Goal: Transaction & Acquisition: Purchase product/service

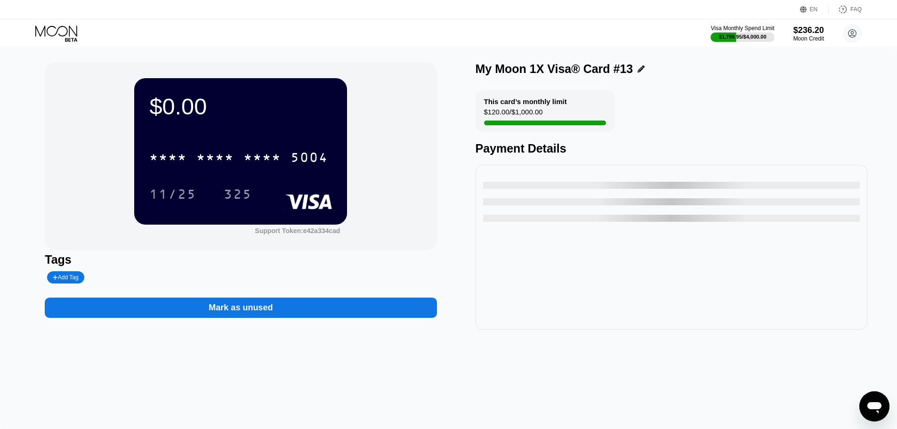
click at [61, 40] on icon at bounding box center [57, 33] width 44 height 16
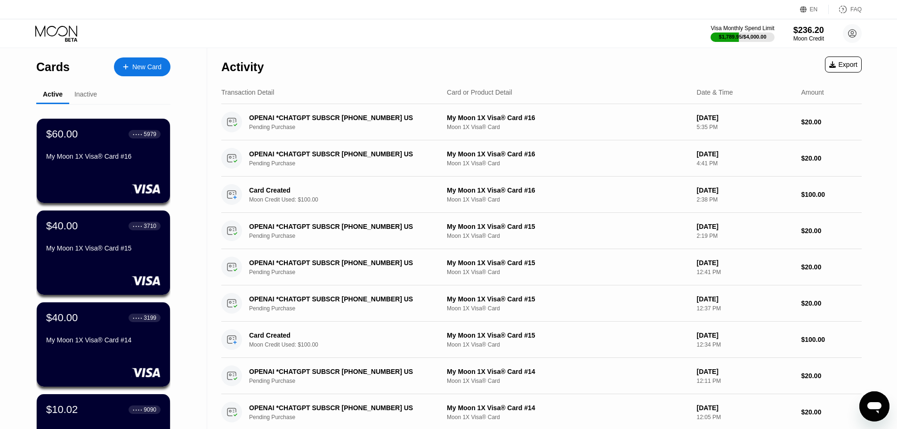
click at [63, 26] on icon at bounding box center [56, 30] width 42 height 11
click at [107, 140] on div "$60.00 ● ● ● ● 5979" at bounding box center [103, 134] width 115 height 12
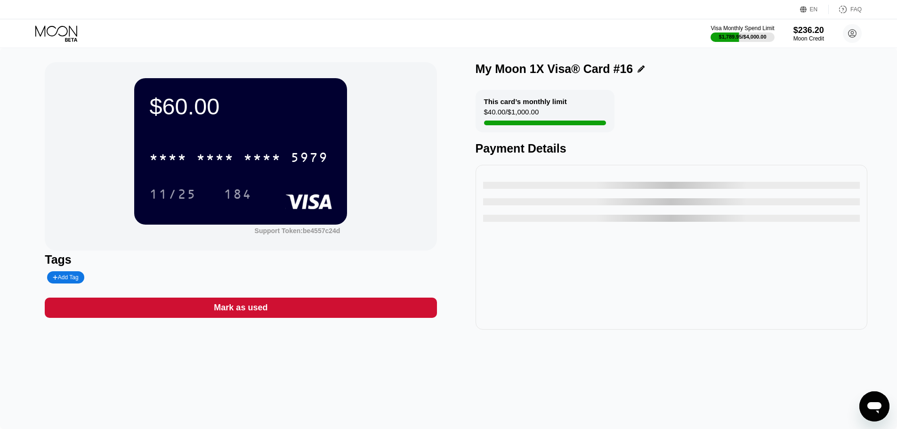
click at [249, 134] on div "$60.00 * * * * * * * * * * * * 5979 11/25 184" at bounding box center [240, 151] width 213 height 146
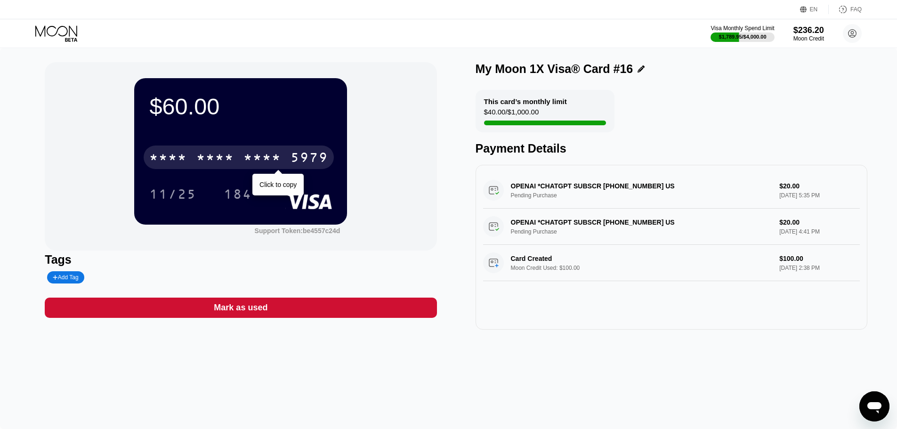
click at [248, 155] on div "* * * *" at bounding box center [263, 158] width 38 height 15
click at [254, 156] on div "2840" at bounding box center [263, 158] width 38 height 15
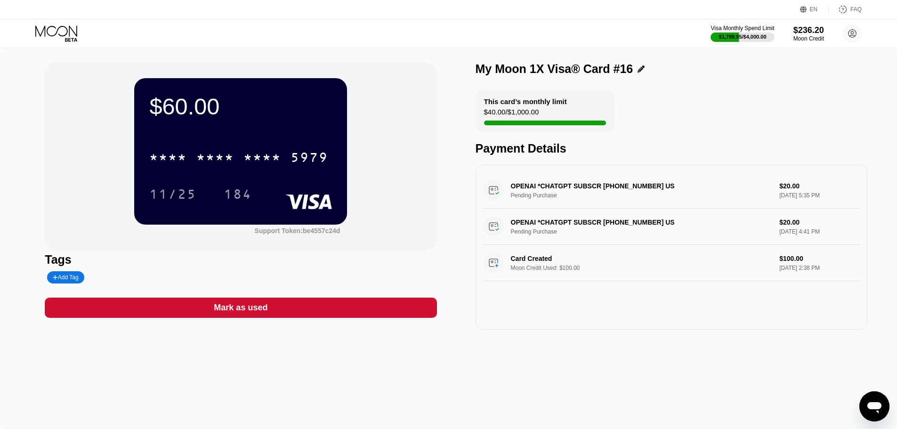
click at [229, 162] on div "* * * *" at bounding box center [215, 158] width 38 height 15
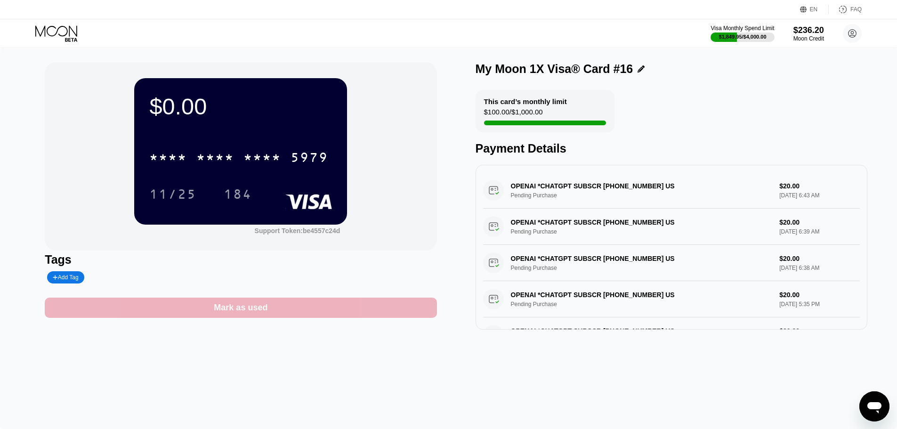
click at [276, 318] on div "Mark as used" at bounding box center [241, 308] width 392 height 20
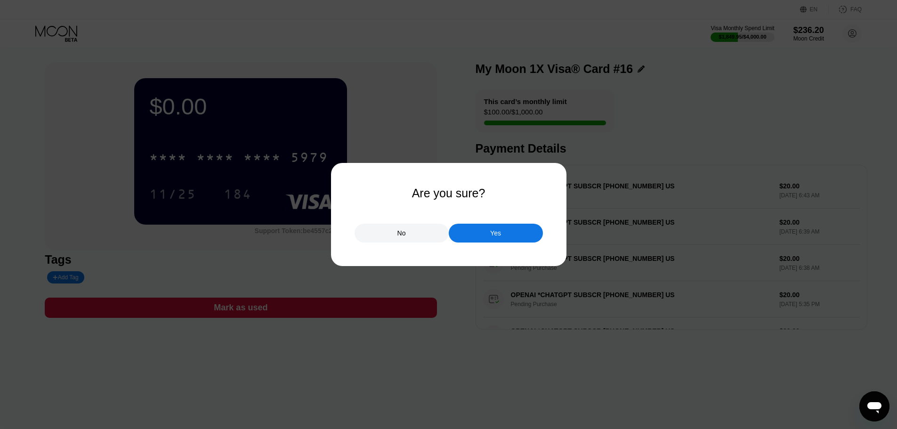
click at [501, 229] on div "Yes" at bounding box center [496, 233] width 94 height 19
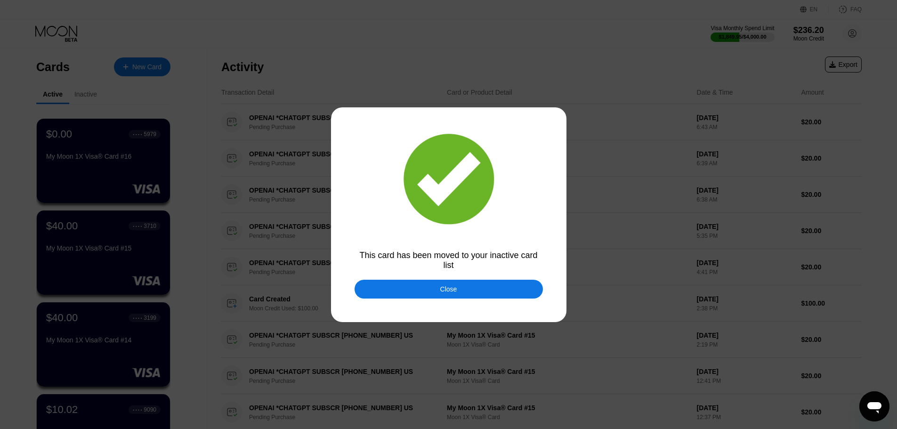
click at [463, 269] on div "This card has been moved to your inactive card list" at bounding box center [449, 261] width 188 height 20
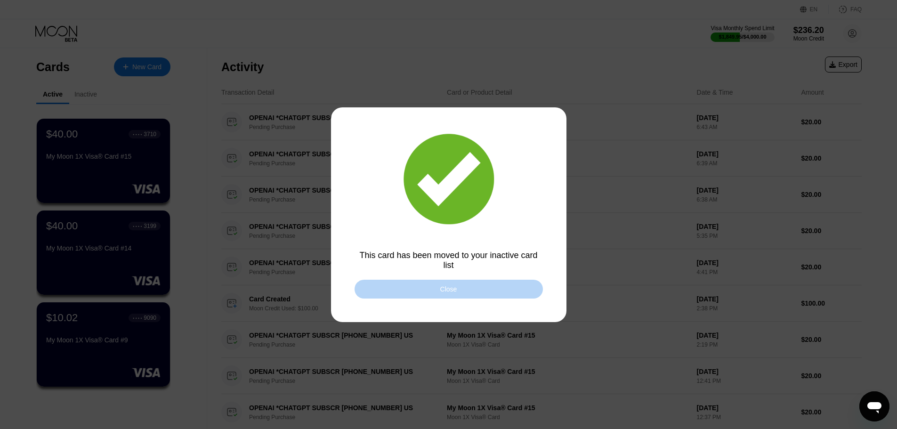
click at [442, 289] on div "Close" at bounding box center [448, 289] width 17 height 8
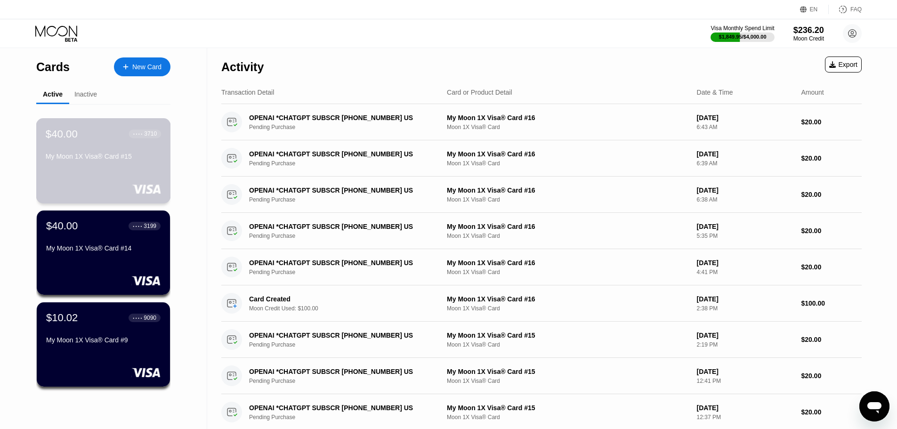
click at [73, 144] on div "$40.00 ● ● ● ● 3710 My Moon 1X Visa® Card #15" at bounding box center [103, 146] width 115 height 36
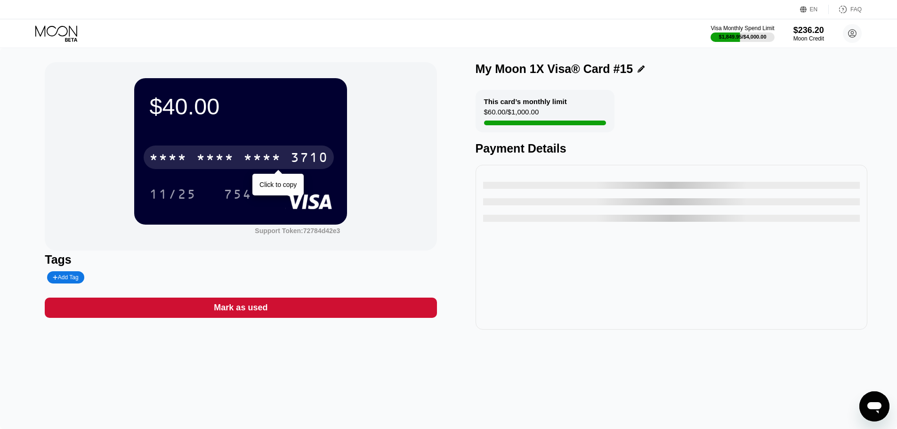
click at [274, 156] on div "* * * *" at bounding box center [263, 158] width 38 height 15
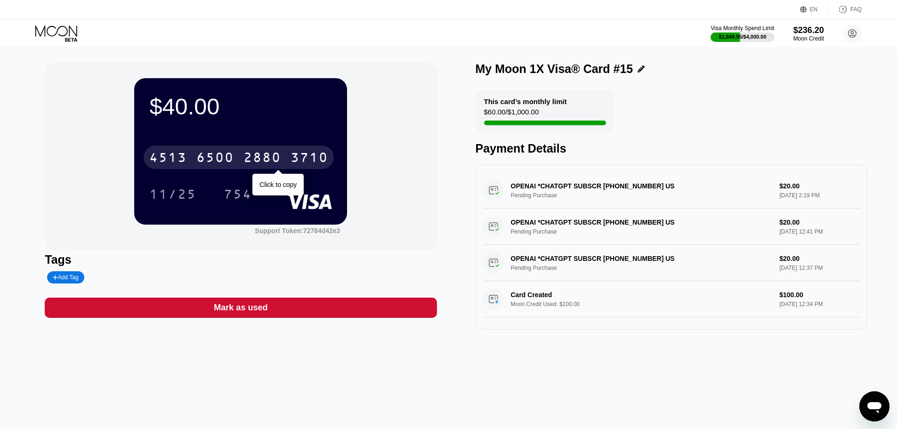
click at [249, 162] on div "2880" at bounding box center [263, 158] width 38 height 15
click at [185, 157] on div "* * * *" at bounding box center [168, 158] width 38 height 15
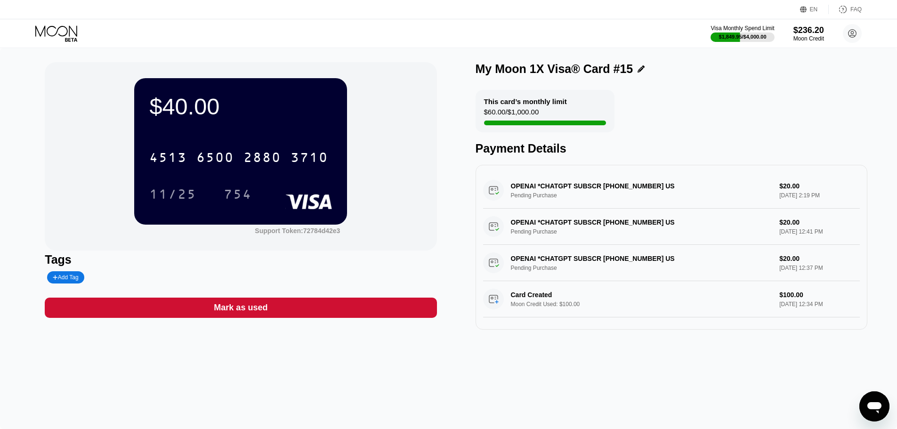
click at [26, 8] on div "EN Language Select an item Save FAQ" at bounding box center [448, 9] width 897 height 19
click at [44, 39] on icon at bounding box center [57, 33] width 44 height 16
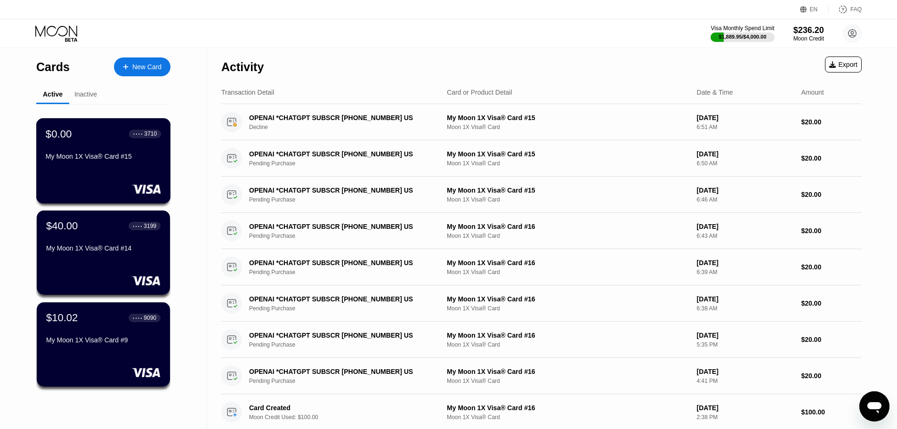
click at [133, 159] on div "My Moon 1X Visa® Card #15" at bounding box center [103, 157] width 115 height 8
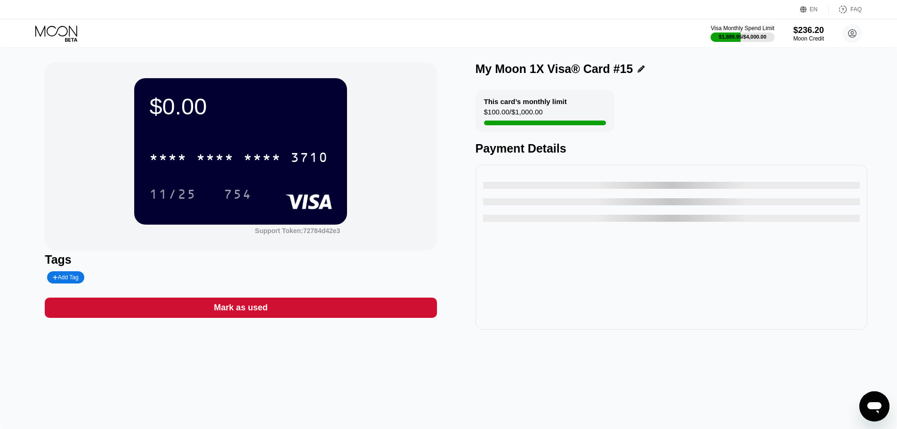
click at [298, 299] on div "$0.00 * * * * * * * * * * * * 3710 11/25 754 Support Token: 72784d42e3 Tags Add…" at bounding box center [241, 196] width 392 height 268
click at [290, 318] on div "Mark as used" at bounding box center [241, 308] width 392 height 20
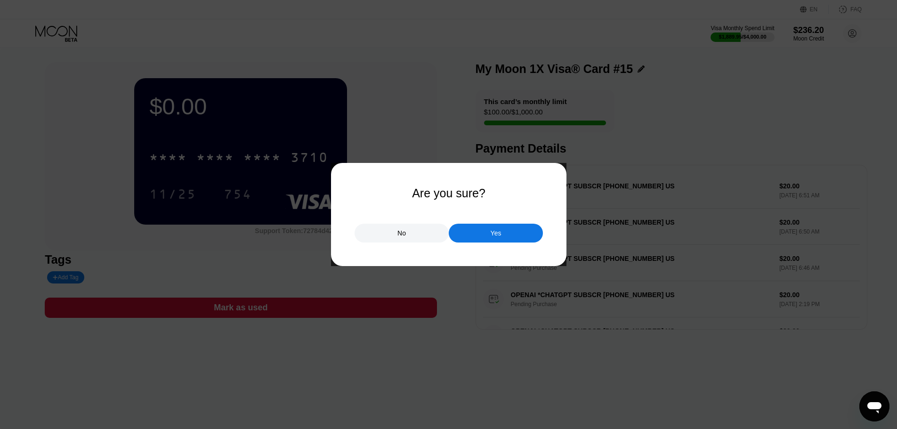
click at [481, 230] on div "Yes" at bounding box center [496, 233] width 94 height 19
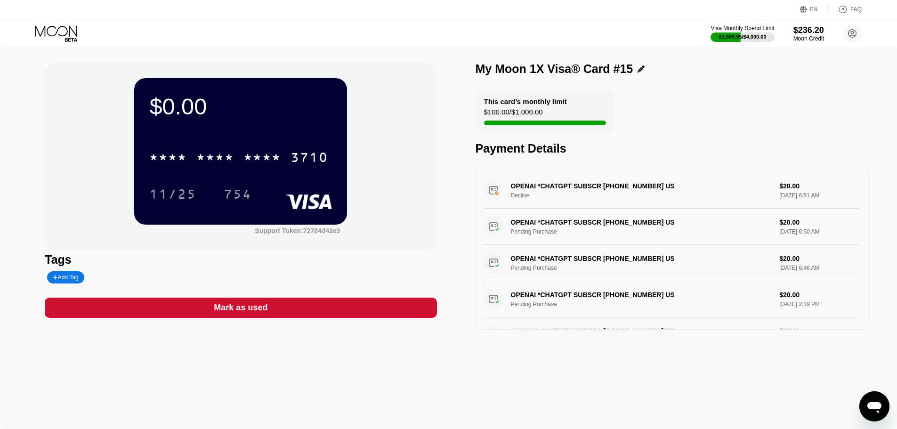
click at [64, 30] on icon at bounding box center [57, 33] width 44 height 16
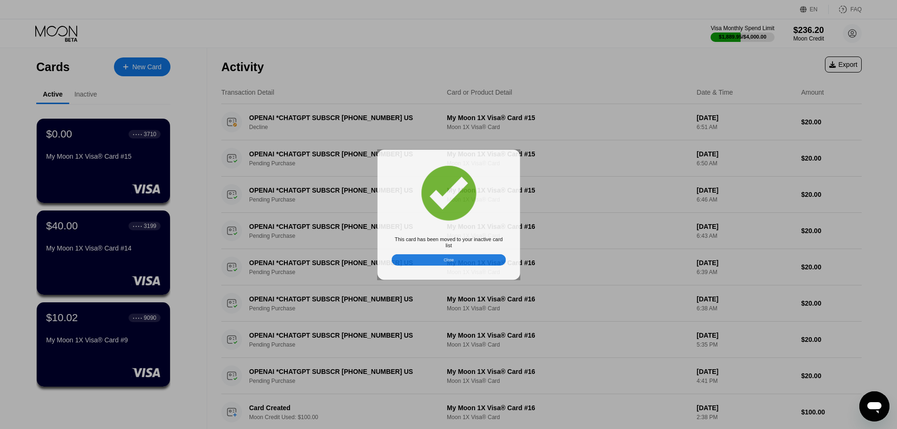
click at [63, 30] on div at bounding box center [452, 214] width 904 height 429
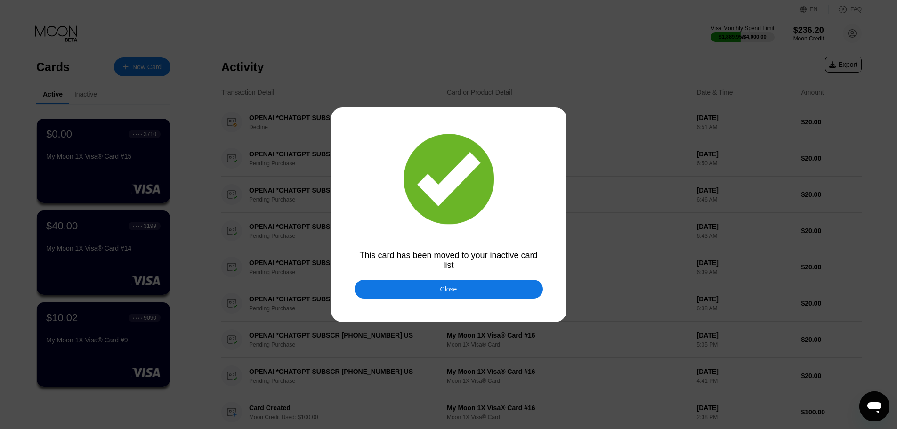
drag, startPoint x: 63, startPoint y: 30, endPoint x: 406, endPoint y: 345, distance: 465.5
click at [84, 71] on div at bounding box center [452, 214] width 904 height 429
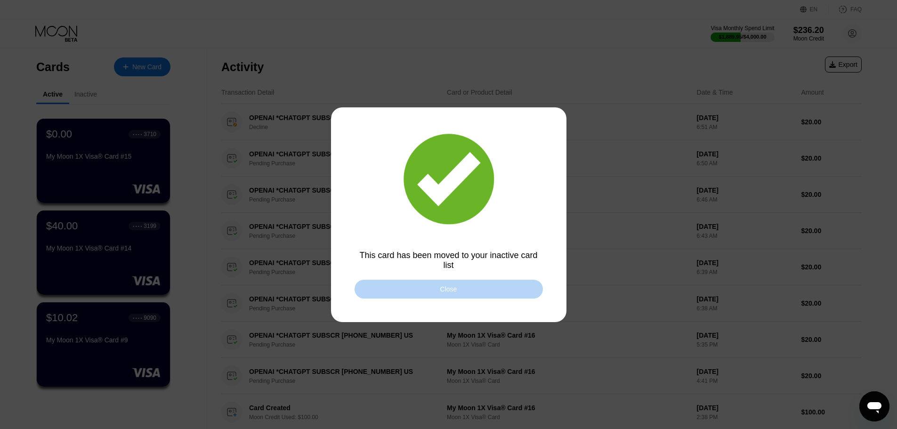
click at [389, 286] on div "Close" at bounding box center [449, 289] width 188 height 19
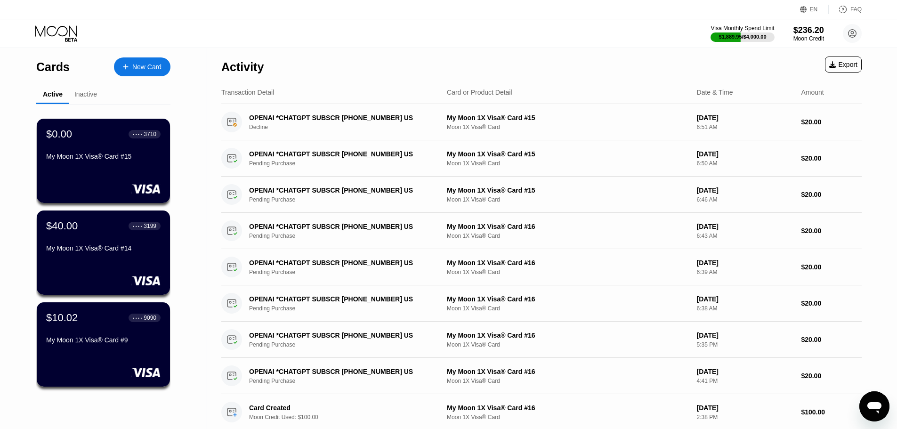
click at [59, 33] on icon at bounding box center [57, 33] width 44 height 16
click at [58, 33] on icon at bounding box center [57, 33] width 44 height 16
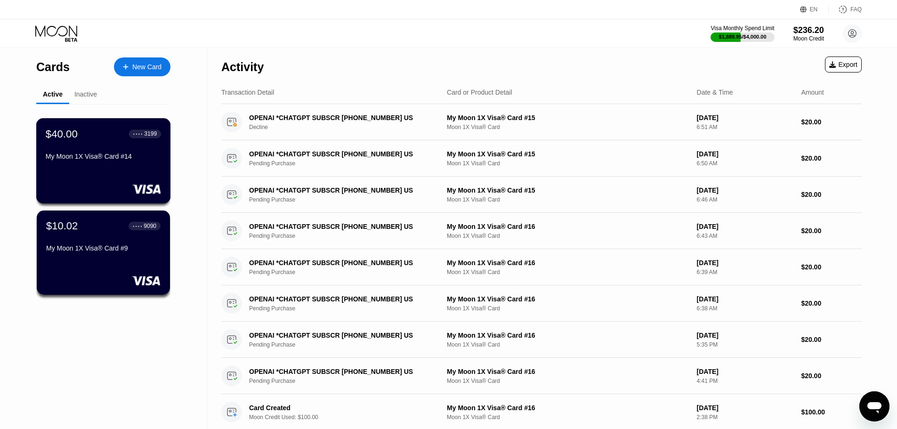
click at [68, 158] on div "My Moon 1X Visa® Card #14" at bounding box center [103, 157] width 115 height 8
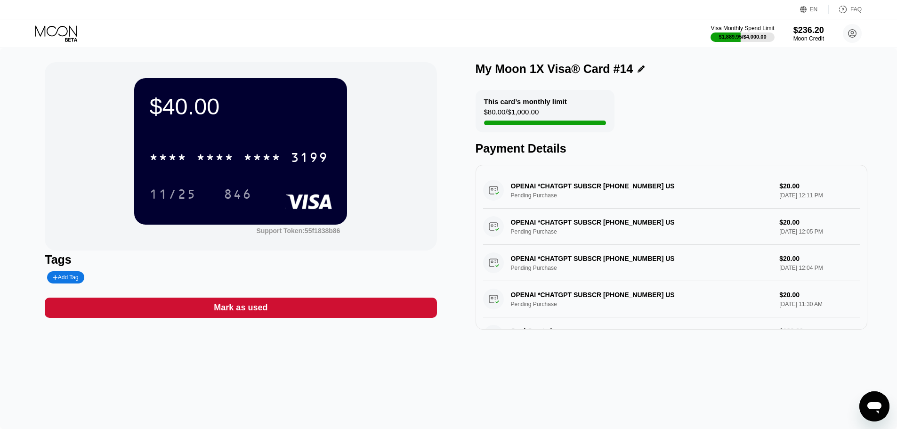
click at [216, 147] on div "* * * * * * * * * * * * 3199" at bounding box center [239, 158] width 190 height 24
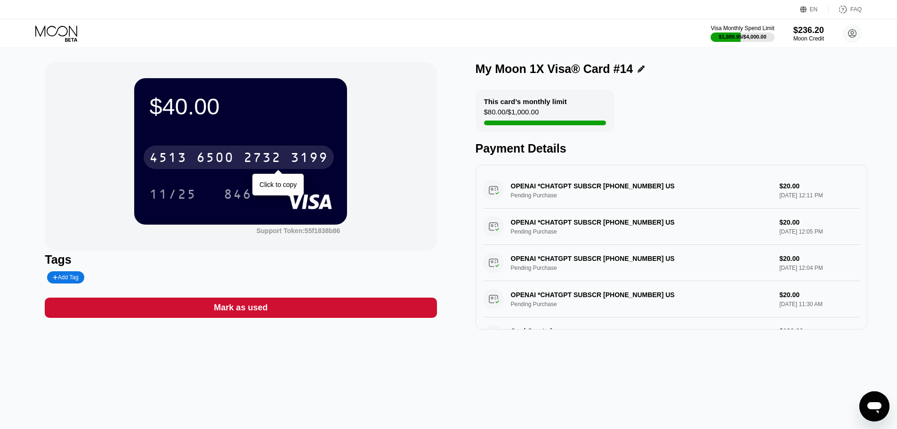
click at [225, 169] on div "4513 6500 2732 3199" at bounding box center [239, 158] width 190 height 24
click at [253, 165] on div "* * * *" at bounding box center [263, 158] width 38 height 15
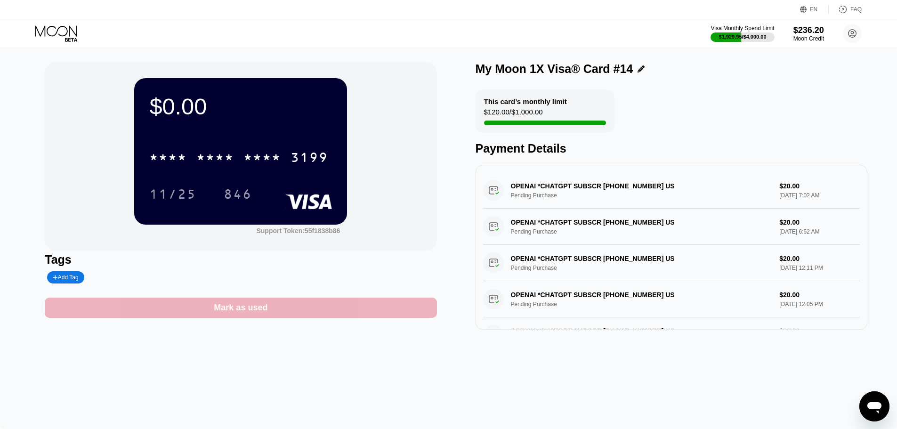
click at [288, 318] on div "Mark as used" at bounding box center [241, 308] width 392 height 20
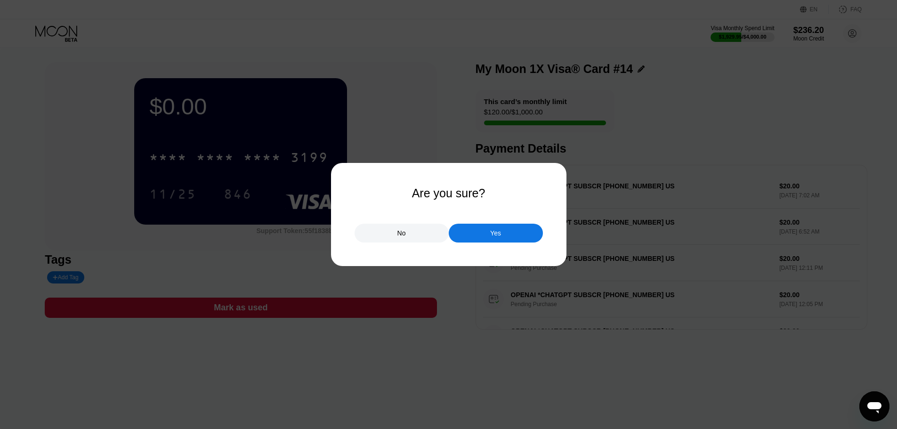
click at [488, 229] on div "Yes" at bounding box center [496, 233] width 94 height 19
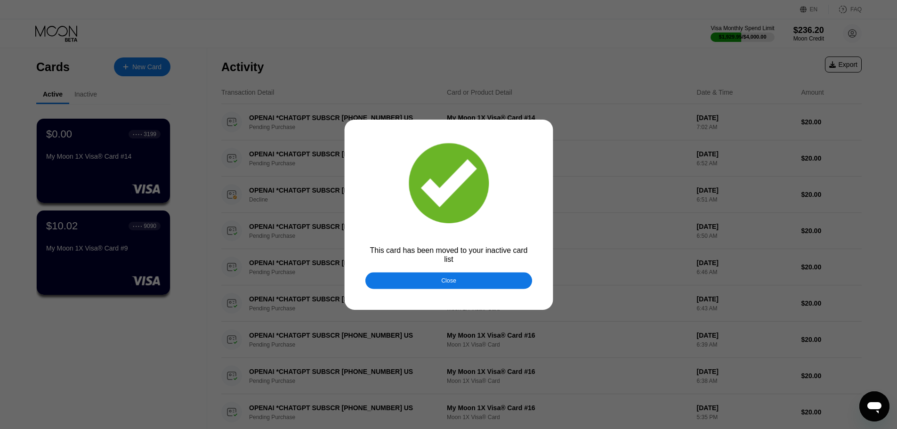
click at [48, 25] on div at bounding box center [452, 214] width 904 height 429
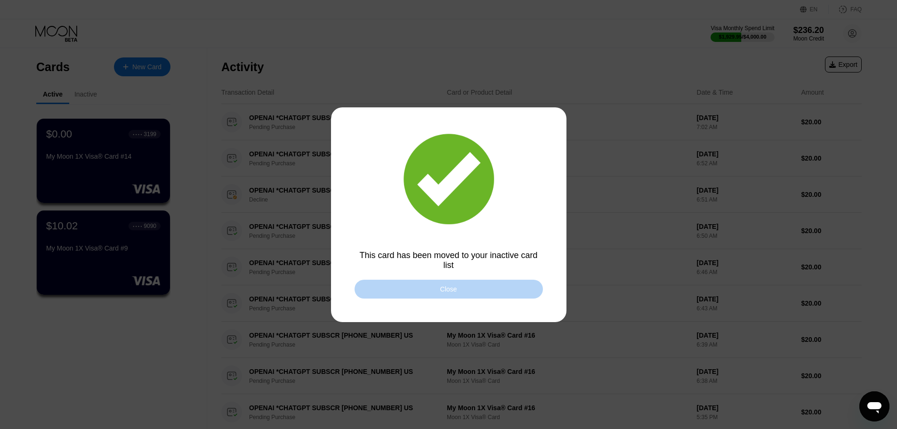
click at [404, 282] on div "Close" at bounding box center [449, 289] width 188 height 19
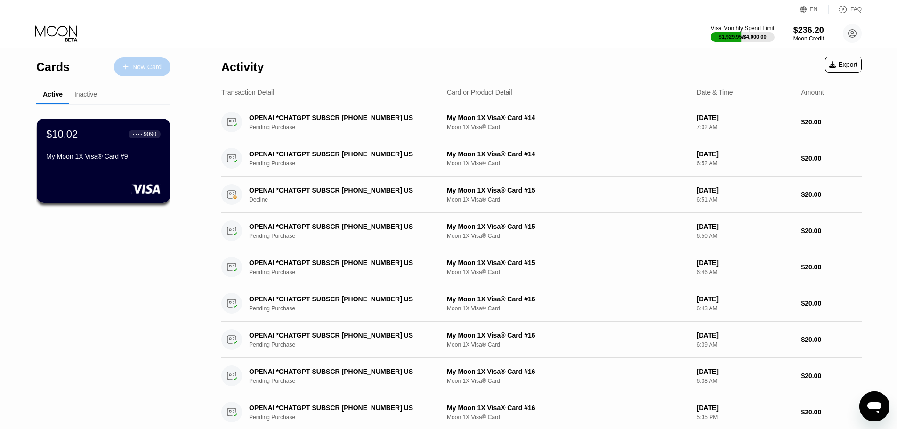
click at [152, 71] on div "New Card" at bounding box center [146, 67] width 29 height 8
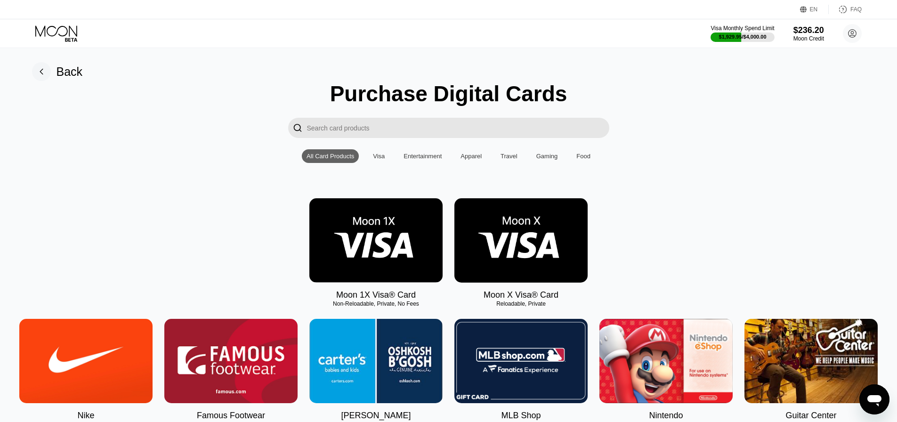
click at [383, 236] on img at bounding box center [376, 240] width 133 height 84
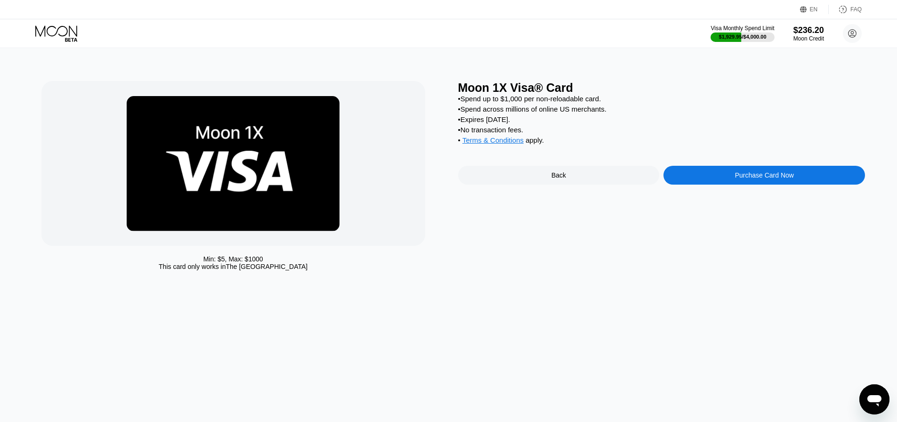
click at [718, 185] on div "Purchase Card Now" at bounding box center [765, 175] width 202 height 19
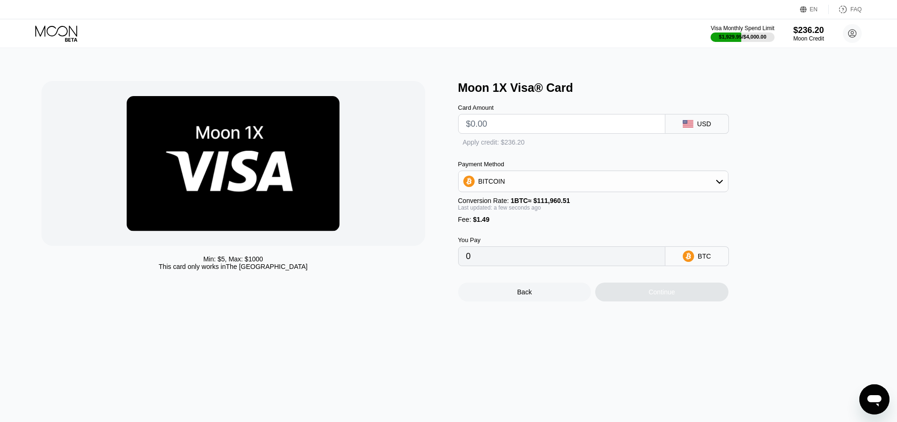
click at [553, 121] on input "text" at bounding box center [561, 123] width 191 height 19
type input "$120"
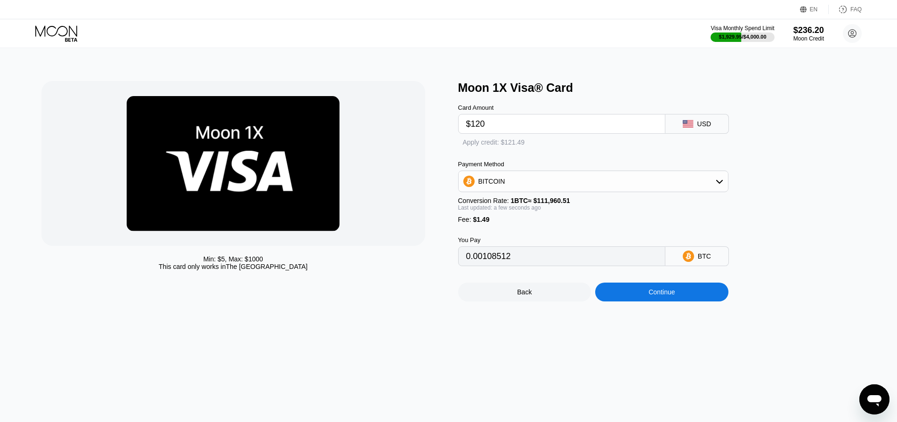
type input "0.00108512"
type input "$120"
click at [515, 146] on div "Apply credit: $121.49" at bounding box center [504, 143] width 62 height 8
type input "0"
click at [632, 294] on div "Continue" at bounding box center [661, 292] width 133 height 19
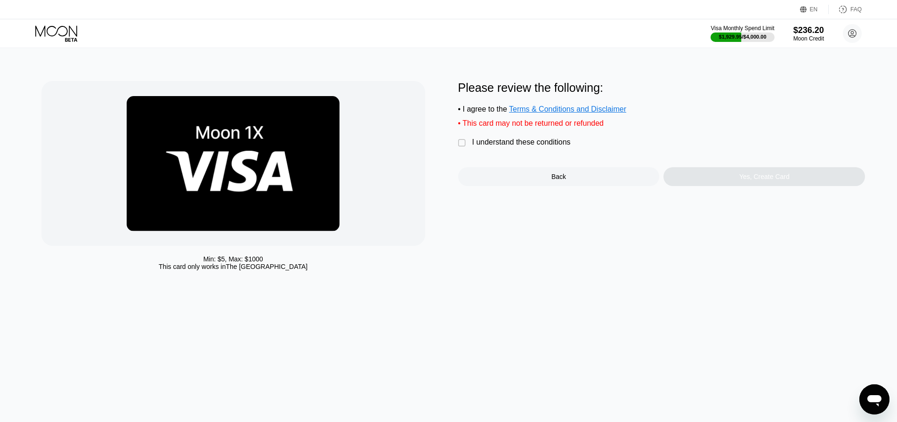
click at [552, 147] on div "I understand these conditions" at bounding box center [522, 142] width 98 height 8
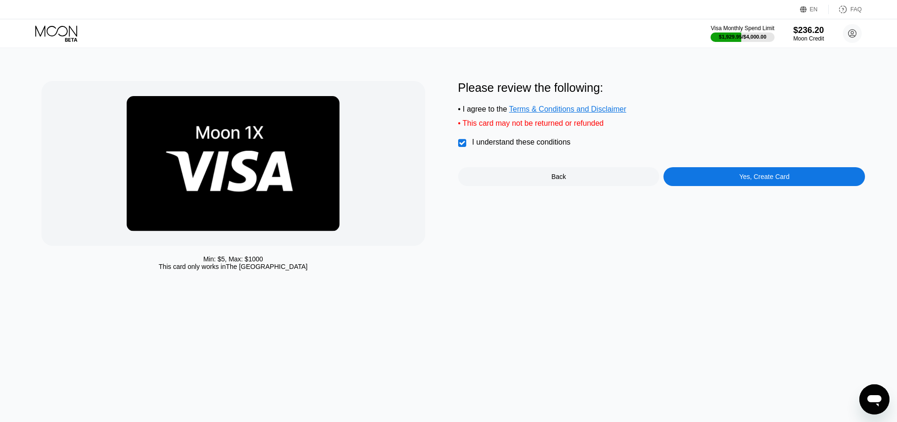
click at [686, 186] on div "Yes, Create Card" at bounding box center [765, 176] width 202 height 19
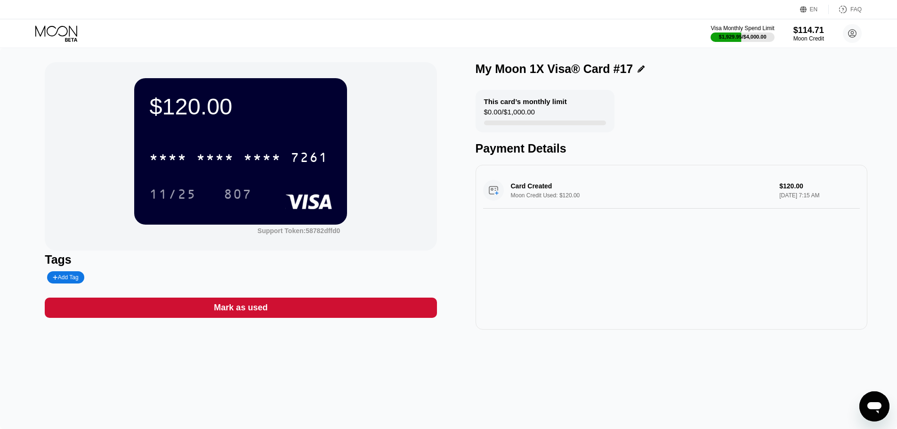
click at [197, 143] on div "* * * * * * * * * * * * 7261" at bounding box center [240, 155] width 183 height 32
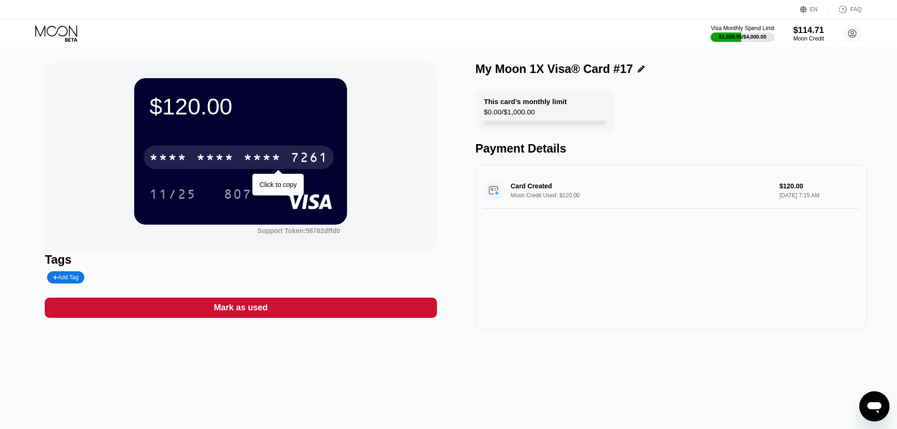
click at [217, 169] on div "* * * * * * * * * * * * 7261" at bounding box center [239, 158] width 190 height 24
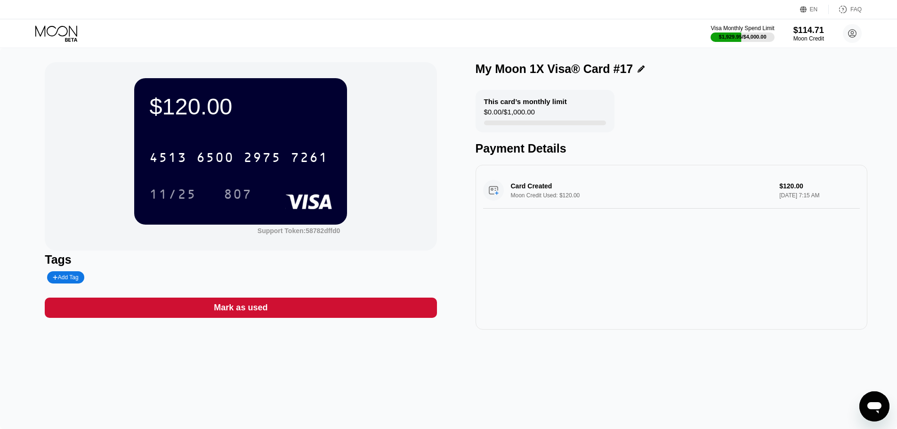
click at [197, 152] on div "[CREDIT_CARD_NUMBER]" at bounding box center [239, 158] width 190 height 24
click at [228, 154] on div "* * * *" at bounding box center [215, 158] width 38 height 15
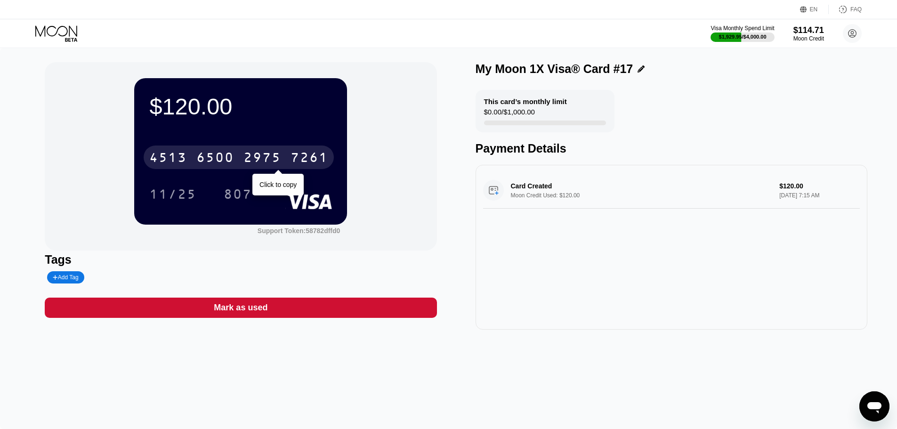
click at [238, 157] on div "[CREDIT_CARD_NUMBER]" at bounding box center [239, 158] width 190 height 24
click at [265, 169] on div "* * * * * * * * * * * * 7261" at bounding box center [239, 158] width 190 height 24
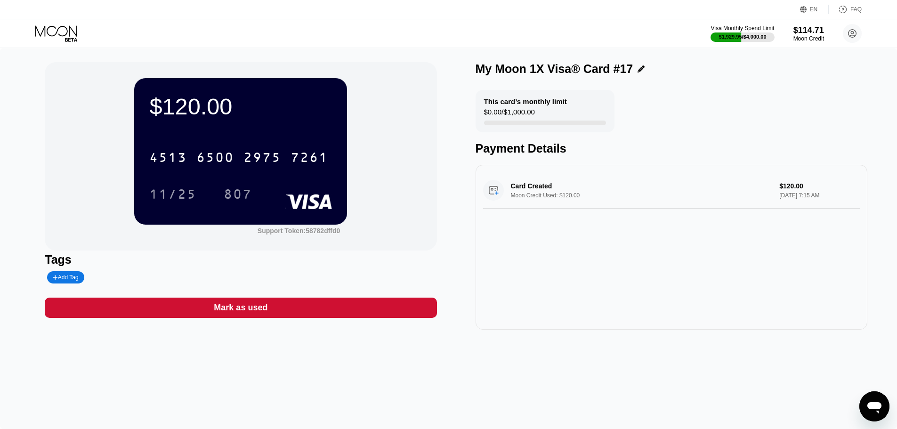
click at [201, 149] on div "[CREDIT_CARD_NUMBER]" at bounding box center [239, 158] width 190 height 24
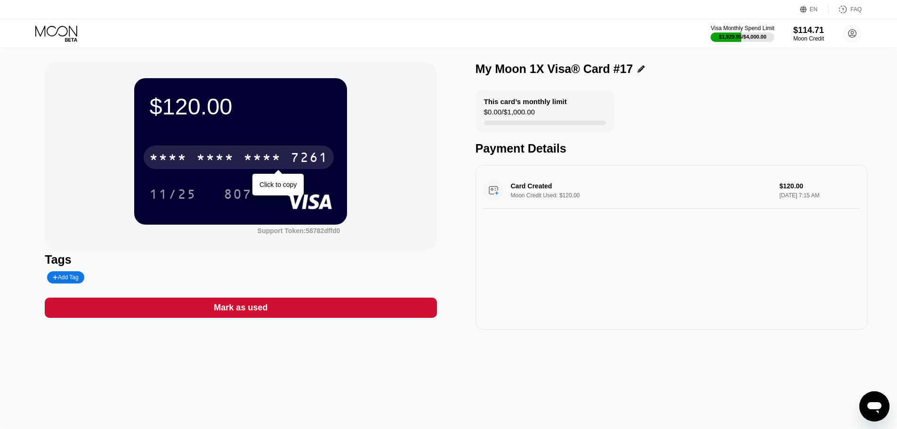
click at [254, 164] on div "* * * *" at bounding box center [263, 158] width 38 height 15
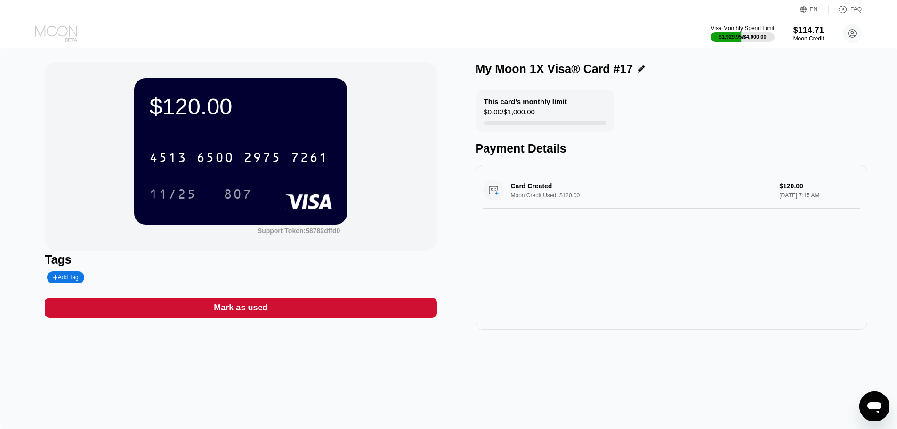
click at [44, 30] on icon at bounding box center [57, 33] width 44 height 16
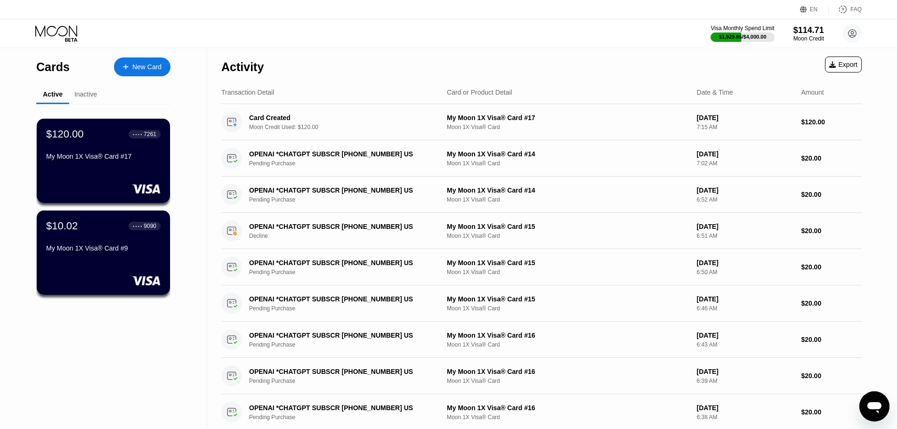
click at [168, 76] on div "Cards New Card" at bounding box center [103, 64] width 134 height 33
click at [147, 64] on div "New Card" at bounding box center [146, 67] width 29 height 8
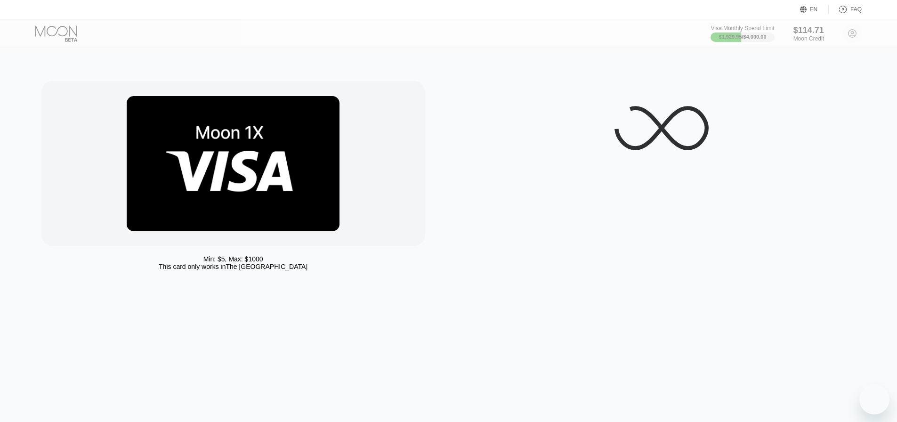
click at [41, 37] on div at bounding box center [64, 33] width 58 height 16
click at [41, 37] on icon at bounding box center [57, 33] width 44 height 16
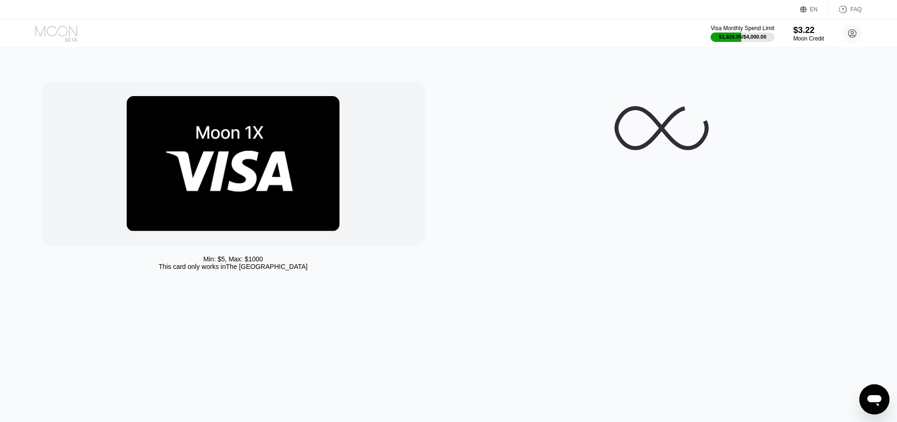
drag, startPoint x: 0, startPoint y: 0, endPoint x: 40, endPoint y: 37, distance: 54.3
click at [40, 37] on icon at bounding box center [57, 33] width 44 height 16
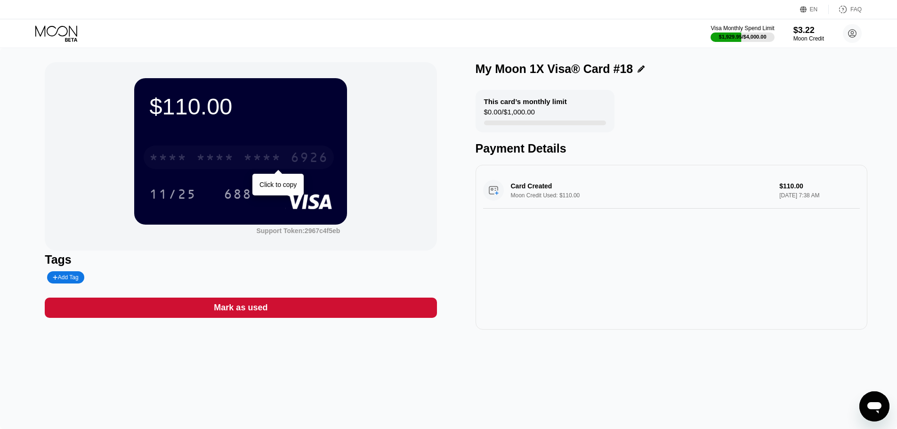
click at [265, 169] on div "* * * * * * * * * * * * 6926" at bounding box center [239, 158] width 190 height 24
click at [69, 50] on div "$110.00 4513 6500 2743 6926 11/25 688 Support Token: 2967c4f5eb Tags Add Tag Ma…" at bounding box center [448, 238] width 897 height 381
click at [74, 34] on icon at bounding box center [57, 33] width 44 height 16
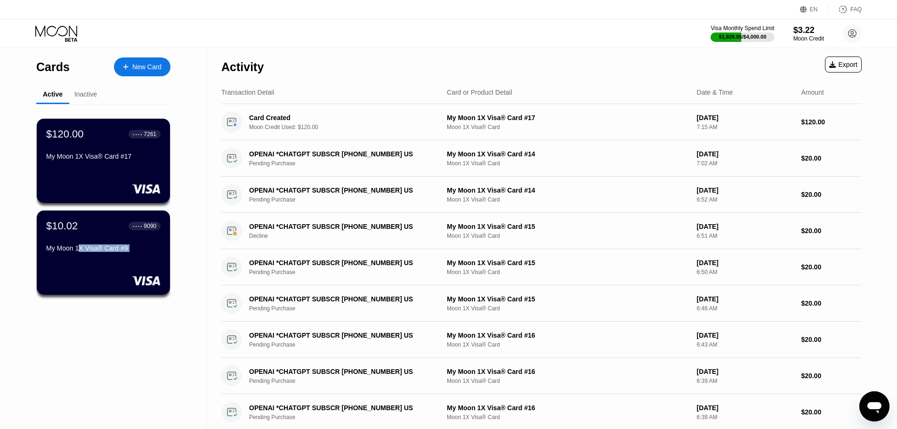
drag, startPoint x: 81, startPoint y: 249, endPoint x: 68, endPoint y: 365, distance: 116.7
click at [65, 363] on div "$120.00 ● ● ● ● 7261 My Moon 1X Visa® Card #17 $10.02 ● ● ● ● 9090 My Moon 1X V…" at bounding box center [103, 362] width 134 height 517
click at [56, 164] on div "My Moon 1X Visa® Card #17" at bounding box center [103, 158] width 115 height 11
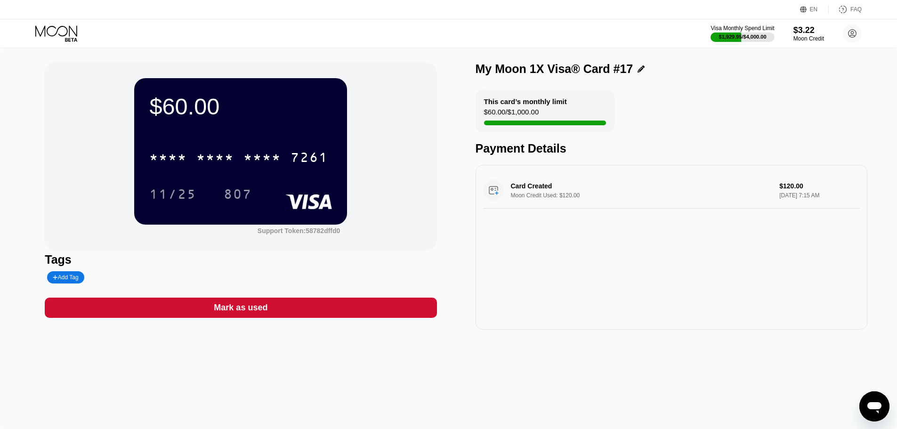
click at [251, 144] on div "* * * * * * * * * * * * 7261" at bounding box center [240, 155] width 183 height 32
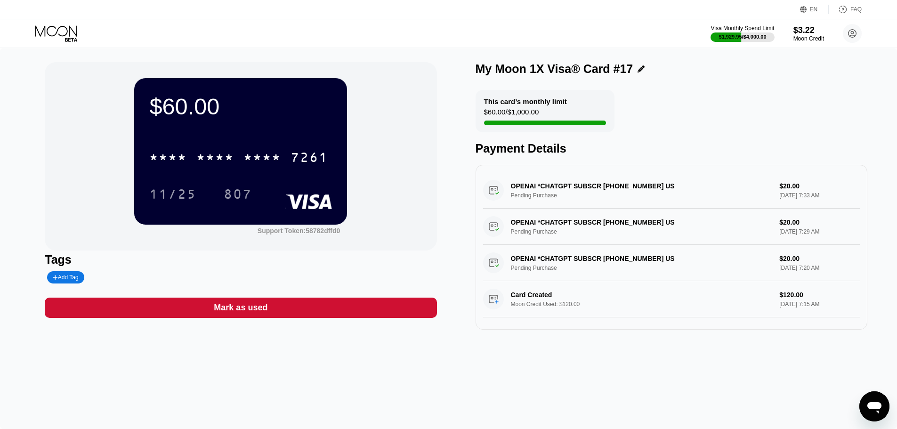
click at [52, 33] on icon at bounding box center [57, 33] width 44 height 16
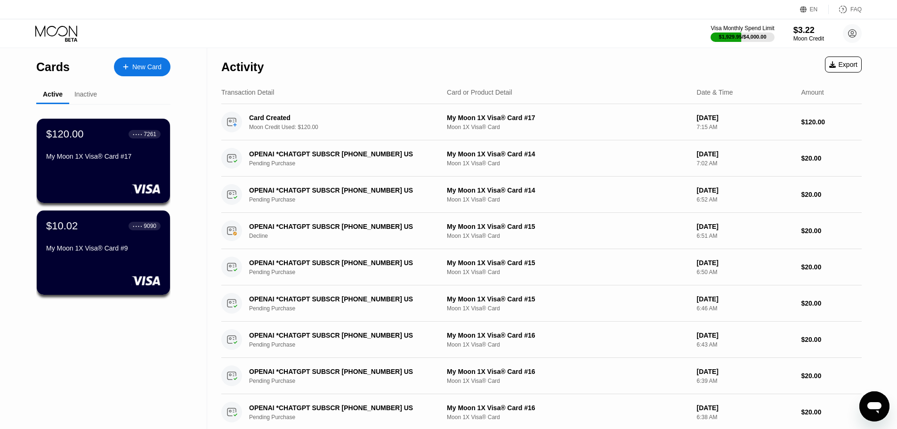
click at [52, 33] on icon at bounding box center [57, 33] width 44 height 16
click at [92, 158] on div "My Moon 1X Visa® Card #17" at bounding box center [103, 157] width 115 height 8
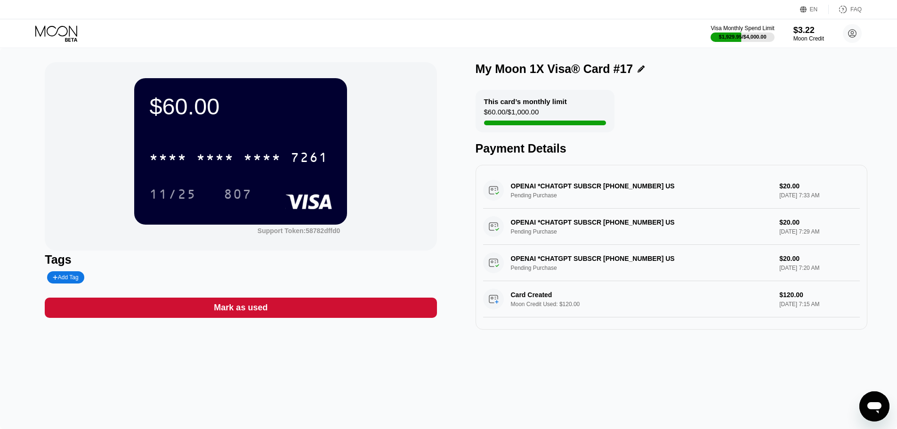
click at [57, 42] on div "Visa Monthly Spend Limit $1,929.95 / $4,000.00 $3.22 Moon Credit churchillwinds…" at bounding box center [448, 33] width 897 height 28
drag, startPoint x: 73, startPoint y: 52, endPoint x: 60, endPoint y: 41, distance: 17.7
click at [65, 49] on div "$60.00 * * * * * * * * * * * * 7261 11/25 807 Support Token: 58782dffd0 Tags Ad…" at bounding box center [448, 238] width 897 height 381
click at [59, 35] on icon at bounding box center [57, 33] width 44 height 16
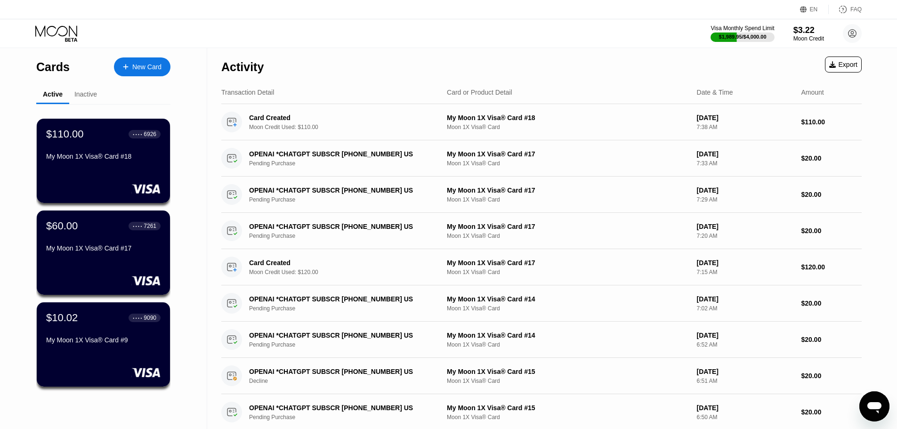
click at [105, 139] on div "$110.00 ● ● ● ● 6926" at bounding box center [103, 134] width 114 height 12
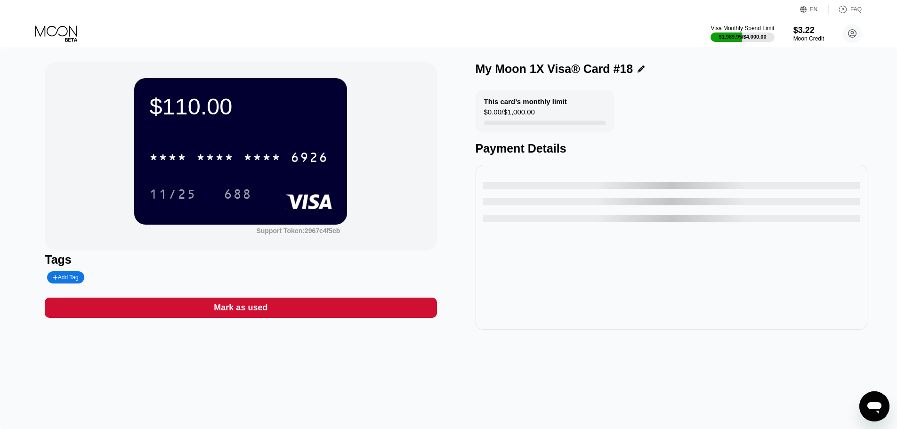
drag, startPoint x: 271, startPoint y: 174, endPoint x: 268, endPoint y: 170, distance: 5.8
click at [269, 172] on div "* * * * * * * * * * * * 6926 11/25 688" at bounding box center [240, 167] width 183 height 56
click at [268, 164] on div "* * * *" at bounding box center [263, 158] width 38 height 15
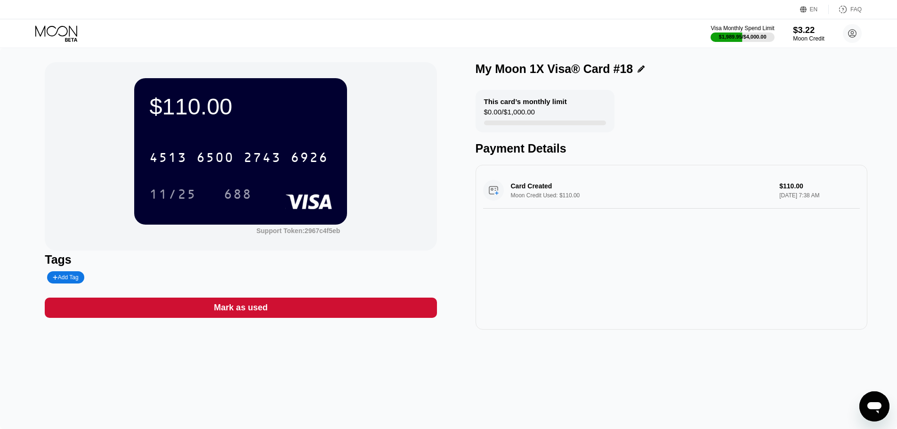
click at [813, 41] on div "Moon Credit" at bounding box center [809, 38] width 32 height 7
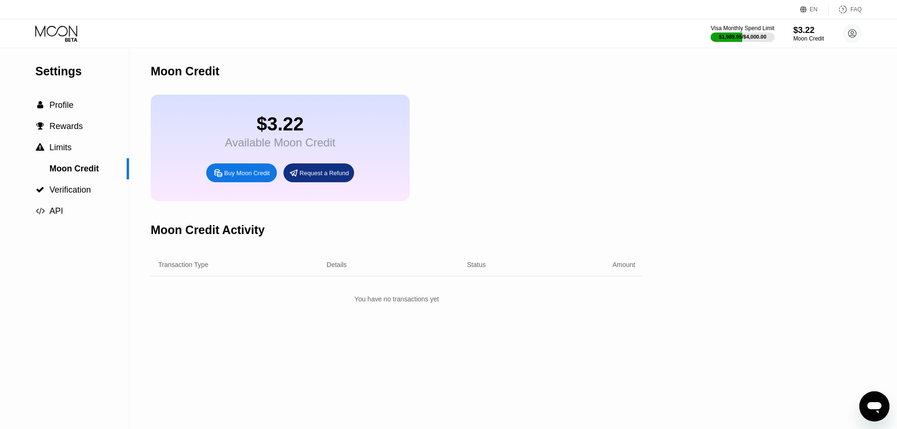
click at [240, 182] on div "Buy Moon Credit" at bounding box center [241, 172] width 71 height 19
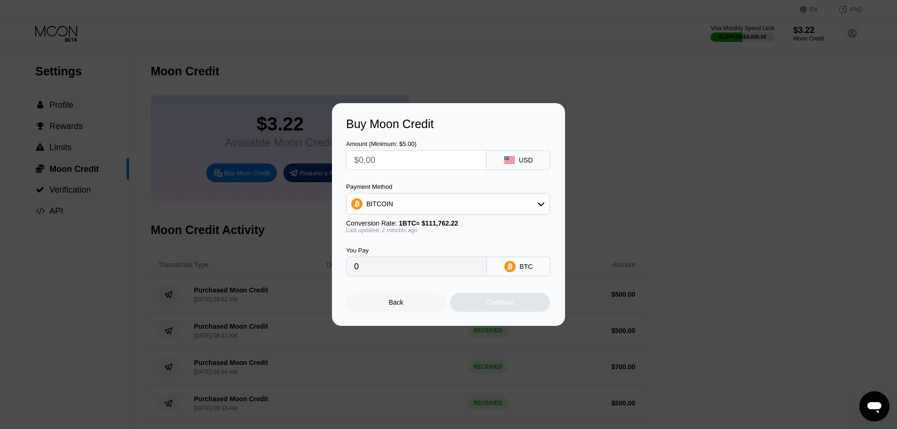
click at [433, 157] on input "text" at bounding box center [416, 160] width 125 height 19
type input "$50"
type input "0.00044738"
type input "$500"
type input "0.00447379"
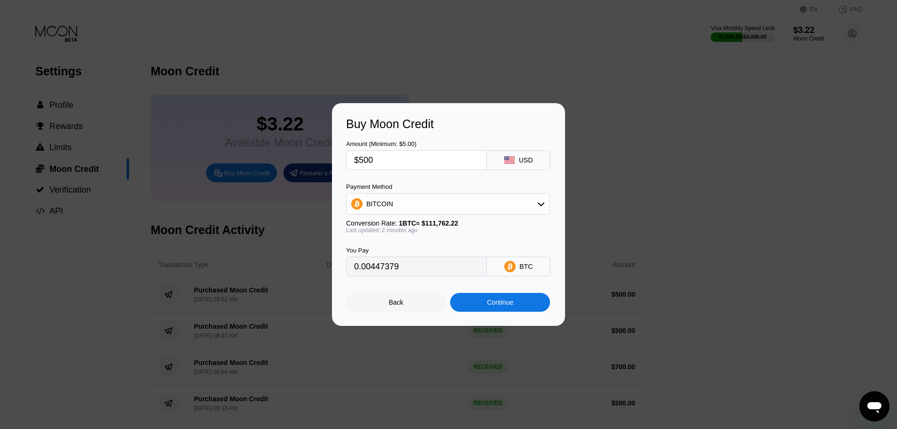
type input "$500"
click at [427, 210] on div "BITCOIN" at bounding box center [448, 204] width 203 height 19
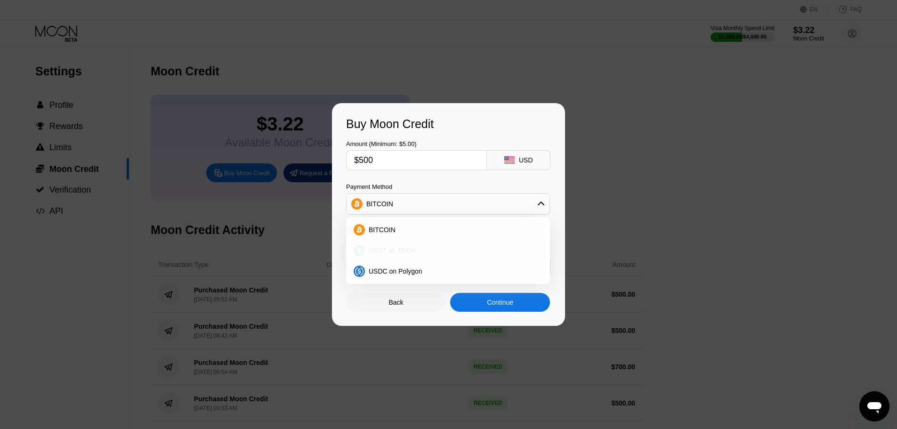
click at [419, 249] on div "USDT on TRON" at bounding box center [454, 251] width 178 height 8
type input "505.05"
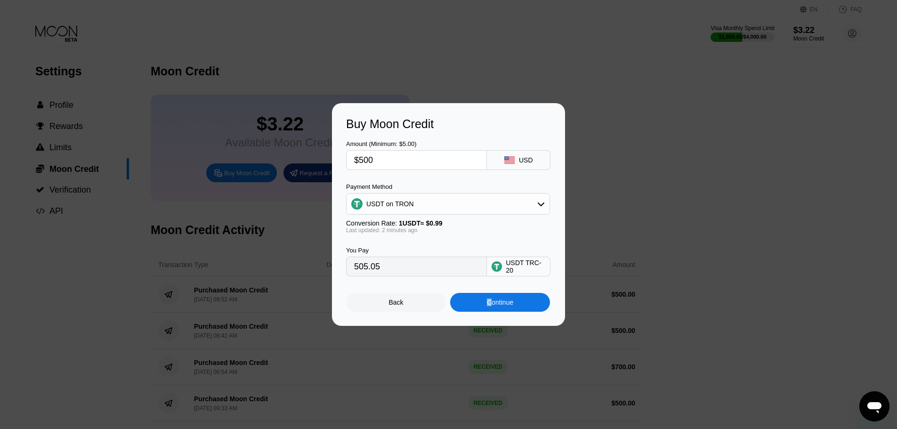
drag, startPoint x: 489, startPoint y: 293, endPoint x: 489, endPoint y: 305, distance: 11.8
click at [489, 293] on div "Back Continue" at bounding box center [448, 294] width 205 height 35
click at [489, 306] on div "Continue" at bounding box center [500, 303] width 26 height 8
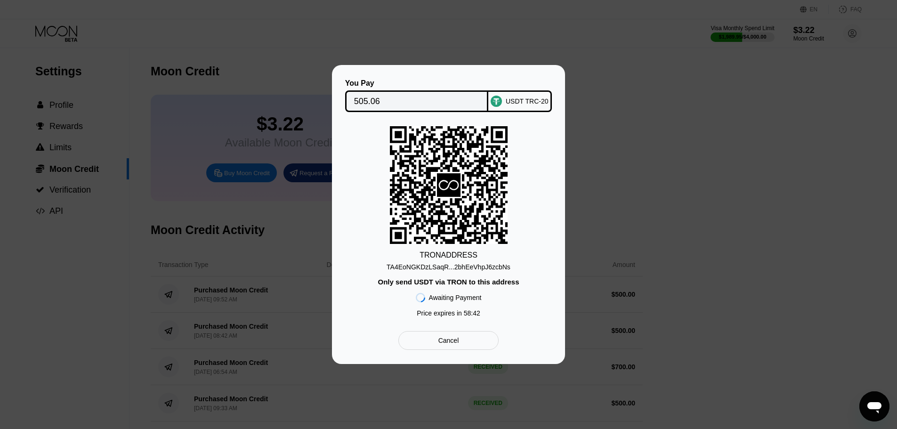
click at [391, 99] on input "505.06" at bounding box center [417, 101] width 126 height 19
click at [433, 264] on div "TA4EoNGKDzLSaqR...2bhEeVhpJ6zcbNs" at bounding box center [449, 267] width 124 height 8
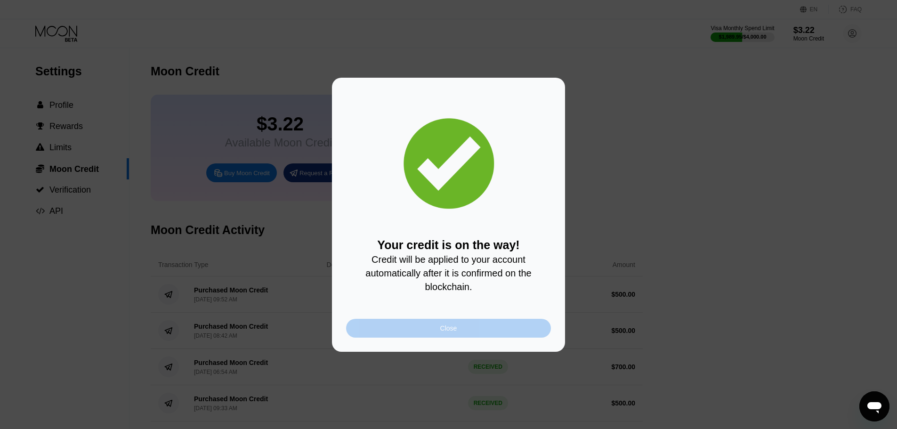
click at [424, 332] on div "Close" at bounding box center [448, 328] width 205 height 19
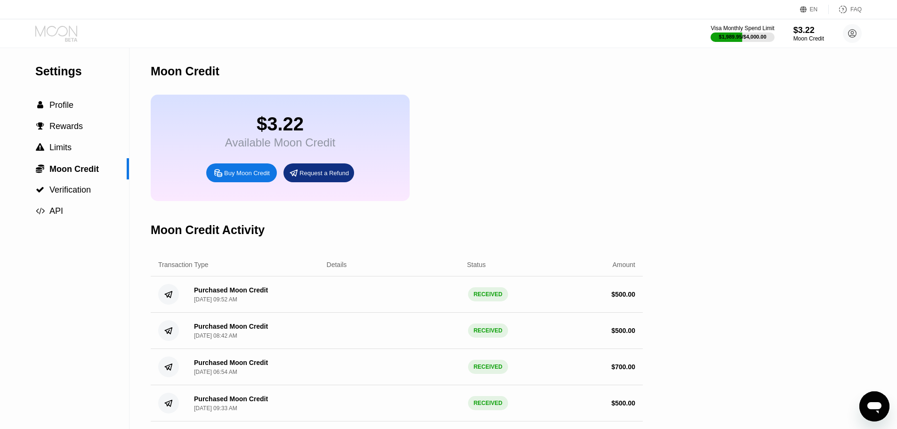
click at [49, 25] on icon at bounding box center [57, 33] width 44 height 16
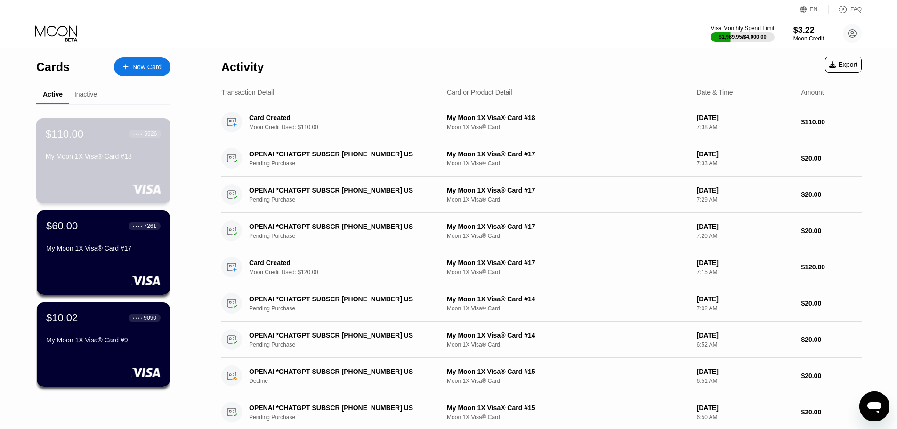
click at [96, 172] on div "$110.00 ● ● ● ● 6926 My Moon 1X Visa® Card #18" at bounding box center [103, 160] width 135 height 85
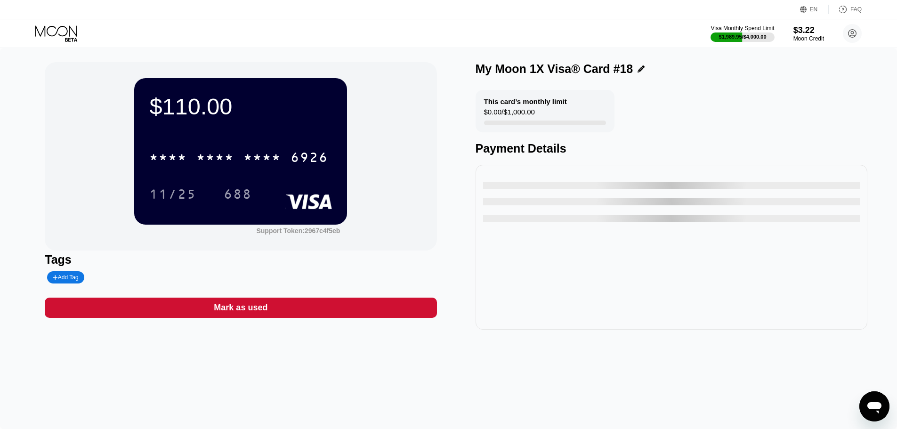
click at [212, 161] on div "* * * *" at bounding box center [215, 158] width 38 height 15
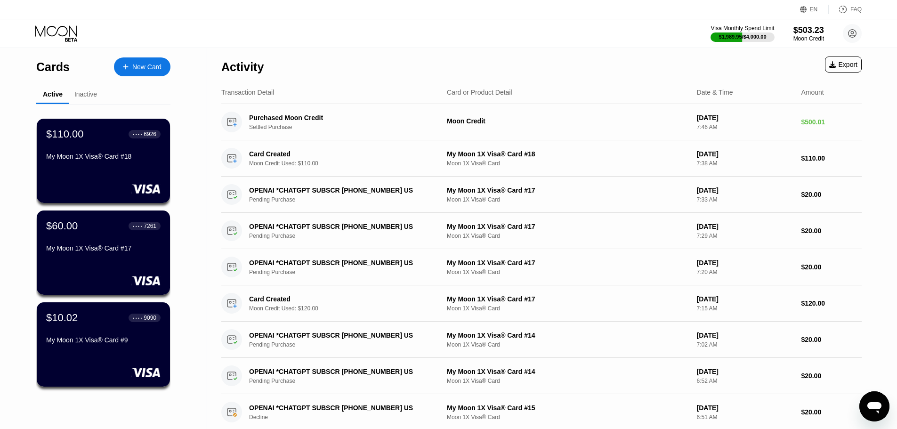
click at [160, 75] on div "New Card" at bounding box center [142, 66] width 57 height 19
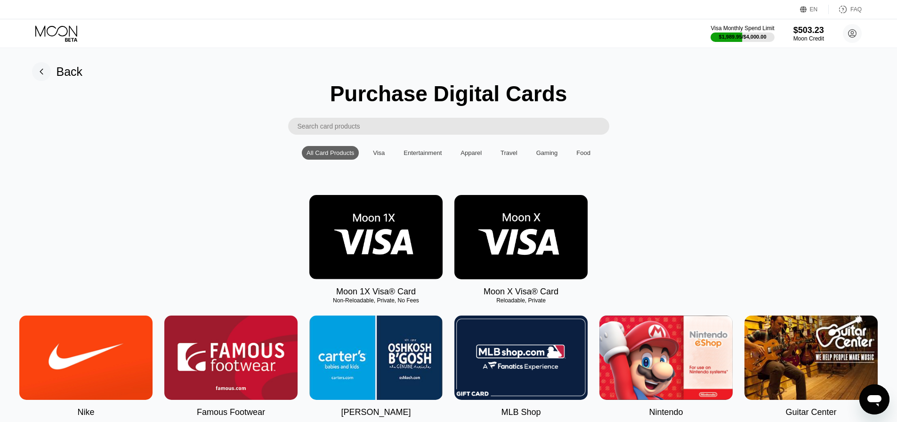
click at [383, 209] on img at bounding box center [376, 237] width 133 height 84
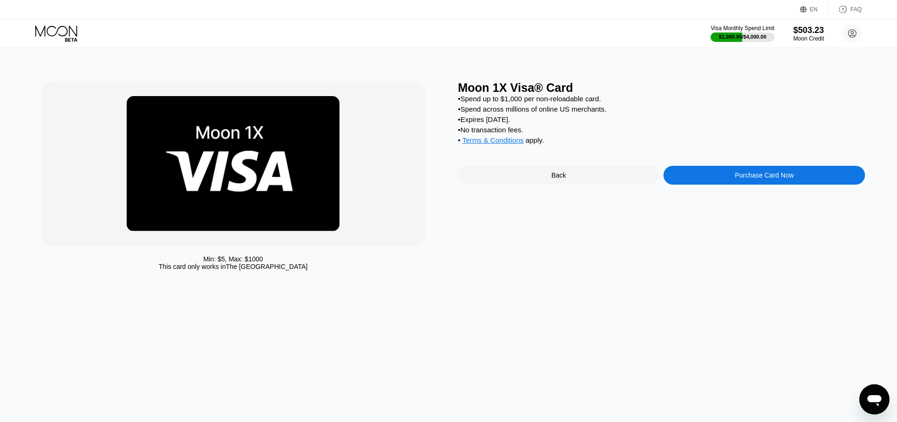
click at [771, 179] on div "Purchase Card Now" at bounding box center [765, 175] width 202 height 19
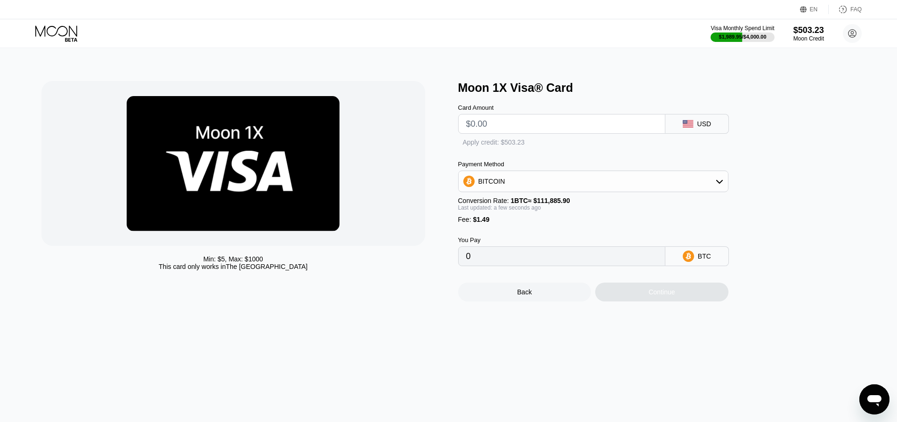
click at [604, 120] on input "text" at bounding box center [561, 123] width 191 height 19
type input "$80"
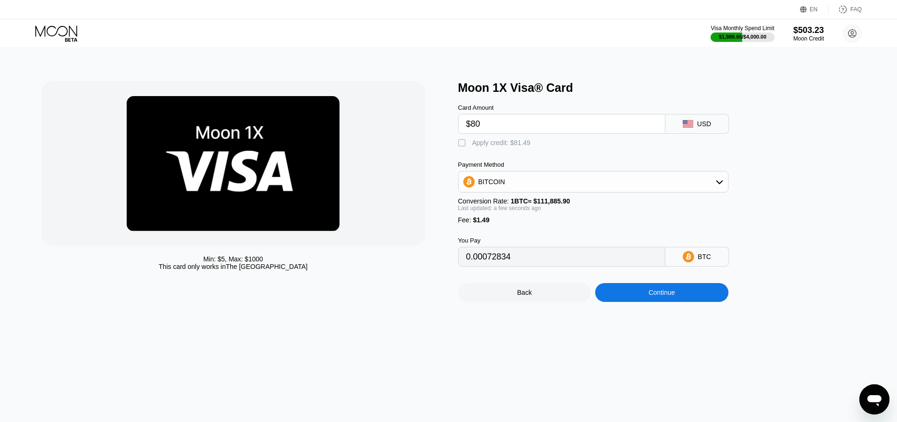
type input "0.00072834"
type input "$80"
click at [516, 153] on div "Card Amount $80 USD  Apply credit: $81.49 Payment Method BITCOIN Conversion Ra…" at bounding box center [608, 181] width 301 height 172
click at [519, 146] on div "Apply credit: $81.49" at bounding box center [502, 143] width 58 height 8
type input "0"
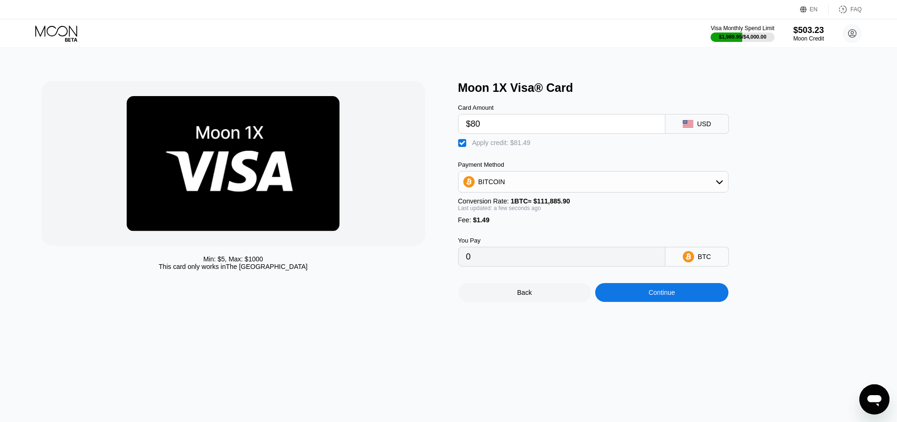
click at [669, 296] on div "Continue" at bounding box center [662, 293] width 26 height 8
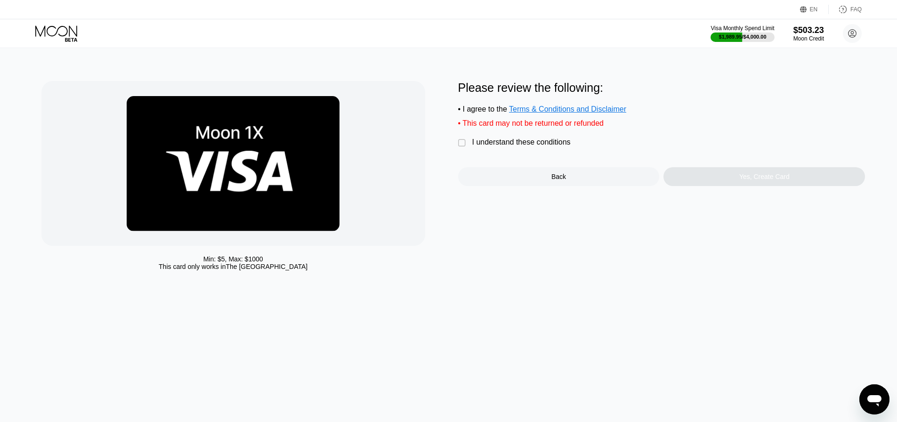
click at [573, 147] on div " I understand these conditions" at bounding box center [516, 143] width 117 height 10
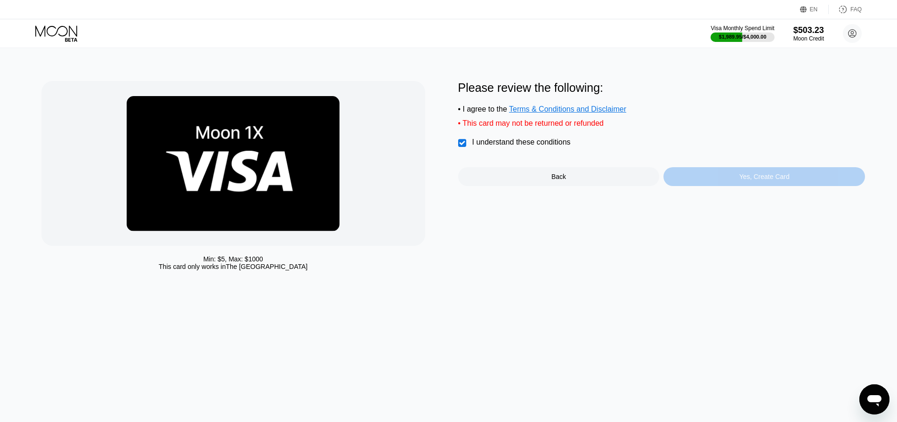
click at [695, 173] on div "Yes, Create Card" at bounding box center [765, 176] width 202 height 19
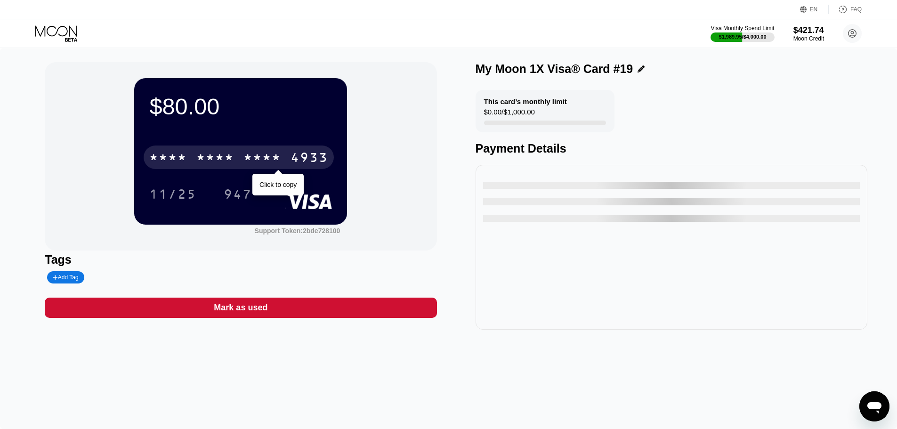
click at [241, 155] on div "* * * * * * * * * * * * 4933" at bounding box center [239, 158] width 190 height 24
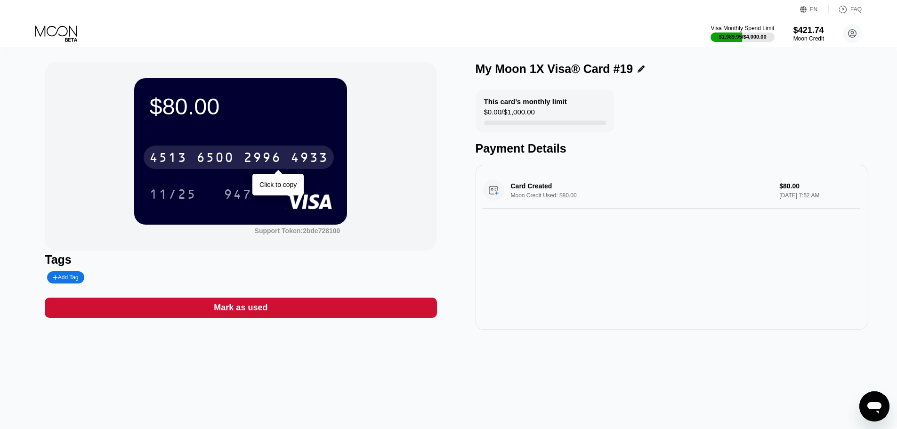
click at [263, 169] on div "[CREDIT_CARD_NUMBER]" at bounding box center [239, 158] width 190 height 24
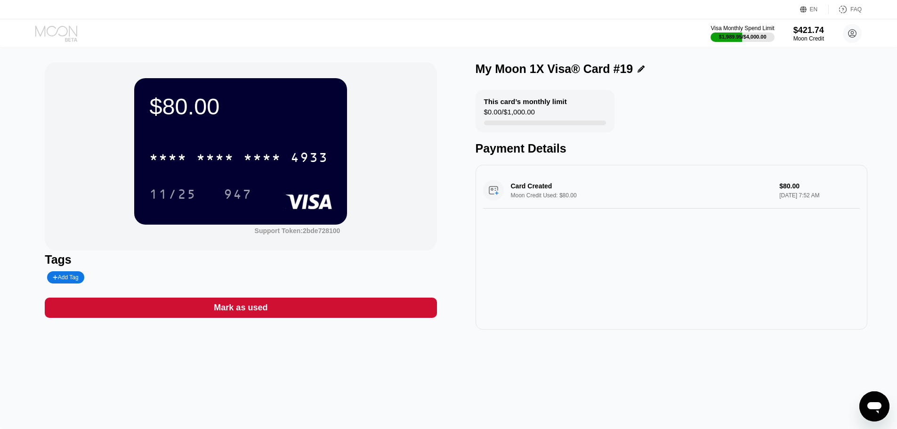
drag, startPoint x: 49, startPoint y: 38, endPoint x: 380, endPoint y: 433, distance: 515.7
click at [380, 429] on html "EN Language Select an item Save FAQ Visa Monthly Spend Limit $1,989.95 / $4,000…" at bounding box center [448, 214] width 897 height 429
click at [54, 29] on icon at bounding box center [57, 33] width 44 height 16
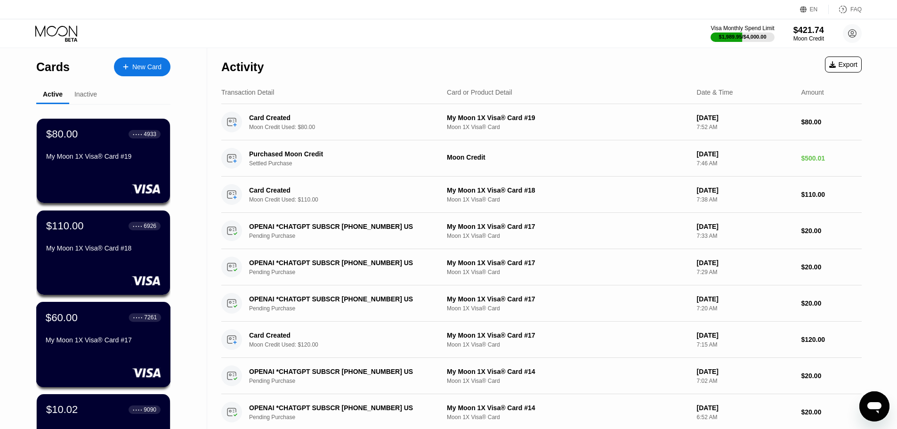
click at [118, 336] on div "$60.00 ● ● ● ● 7261 My Moon 1X Visa® Card #17" at bounding box center [103, 329] width 115 height 36
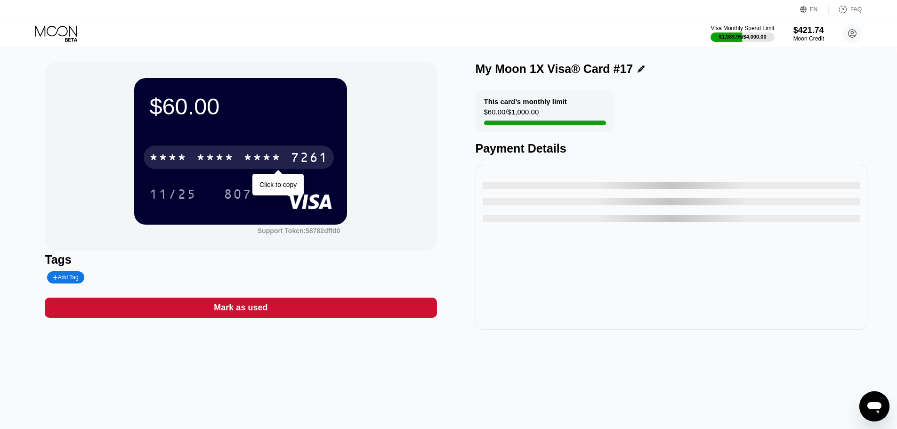
click at [242, 167] on div "* * * * * * * * * * * * 7261" at bounding box center [239, 158] width 190 height 24
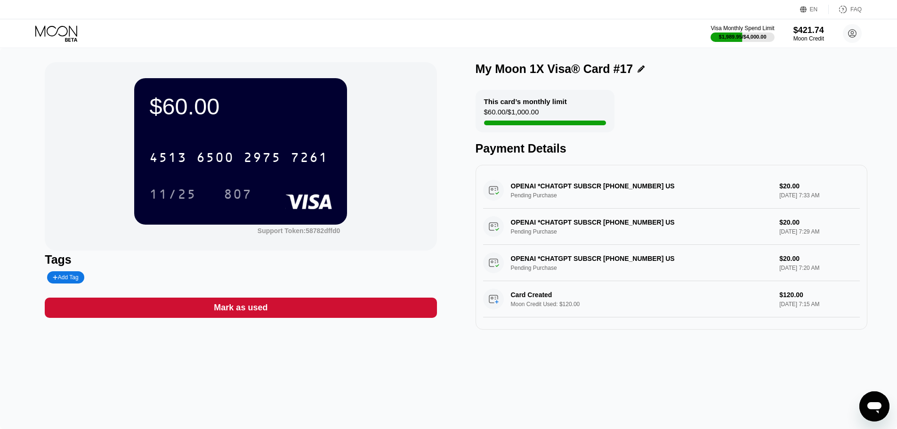
click at [659, 109] on div "This card’s monthly limit $60.00 / $1,000.00 Payment Details" at bounding box center [672, 122] width 392 height 65
click at [73, 31] on icon at bounding box center [56, 30] width 42 height 11
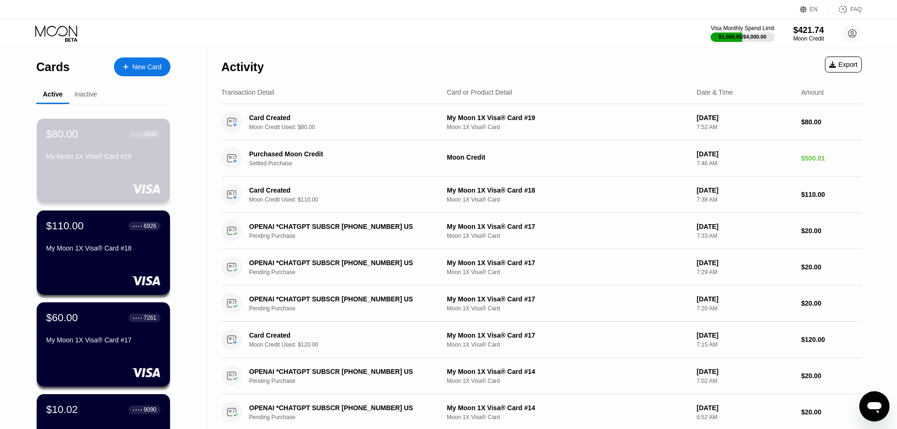
click at [117, 164] on div "My Moon 1X Visa® Card #19" at bounding box center [103, 158] width 114 height 11
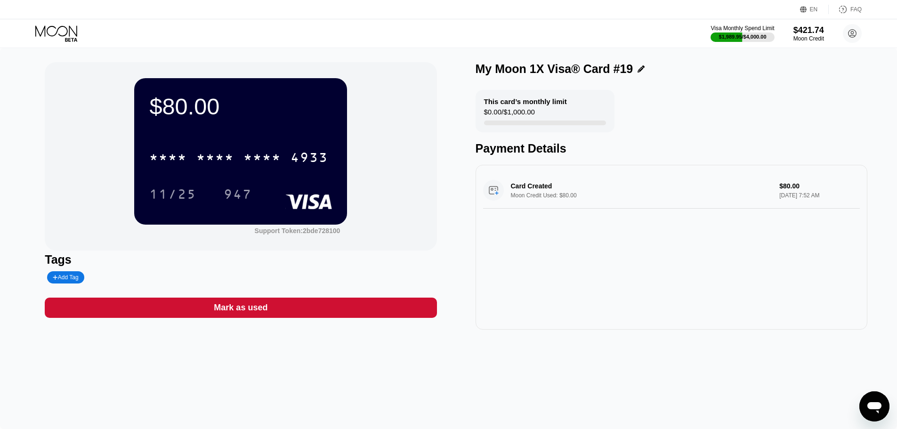
click at [233, 169] on div "* * * * * * * * * * * * 4933" at bounding box center [239, 158] width 190 height 24
click at [539, 278] on div "Card Created Moon Credit Used: $80.00 $80.00 Sep 22, 2025 7:52 AM" at bounding box center [672, 247] width 392 height 165
click at [538, 298] on div "Card Created Moon Credit Used: $80.00 $80.00 Sep 22, 2025 7:52 AM" at bounding box center [672, 247] width 392 height 165
click at [40, 33] on icon at bounding box center [57, 33] width 44 height 16
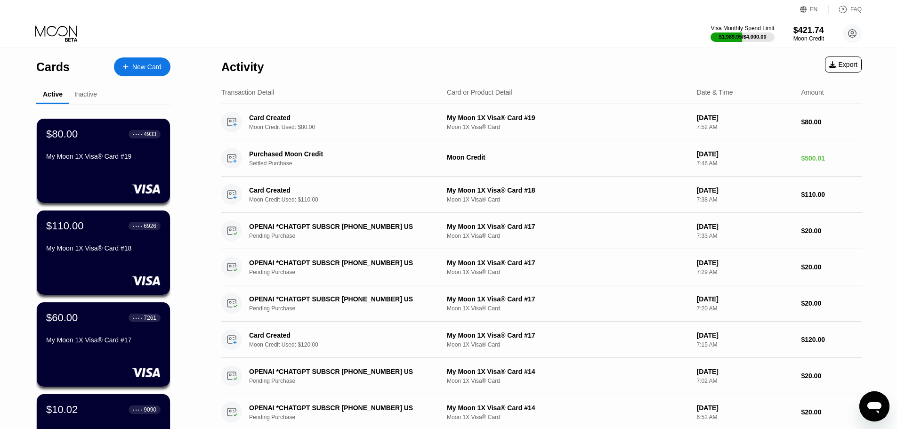
click at [123, 68] on icon at bounding box center [126, 67] width 6 height 7
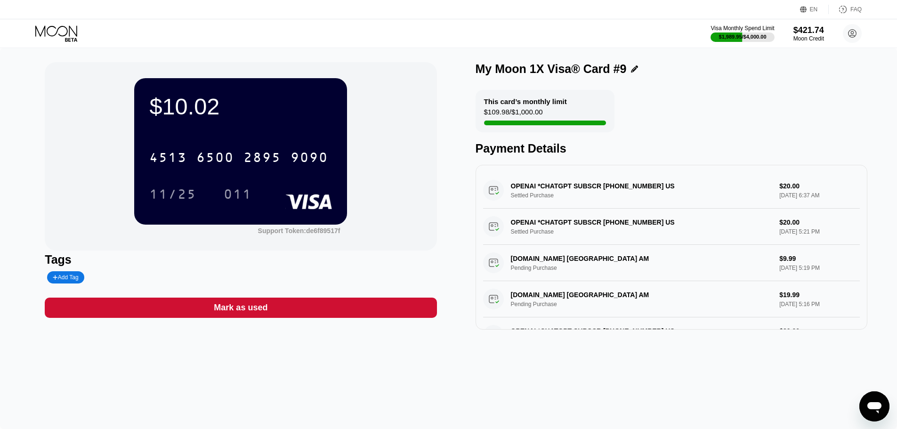
click at [669, 115] on div "This card’s monthly limit $109.98 / $1,000.00 Payment Details" at bounding box center [672, 122] width 392 height 65
click at [56, 34] on icon at bounding box center [56, 30] width 42 height 11
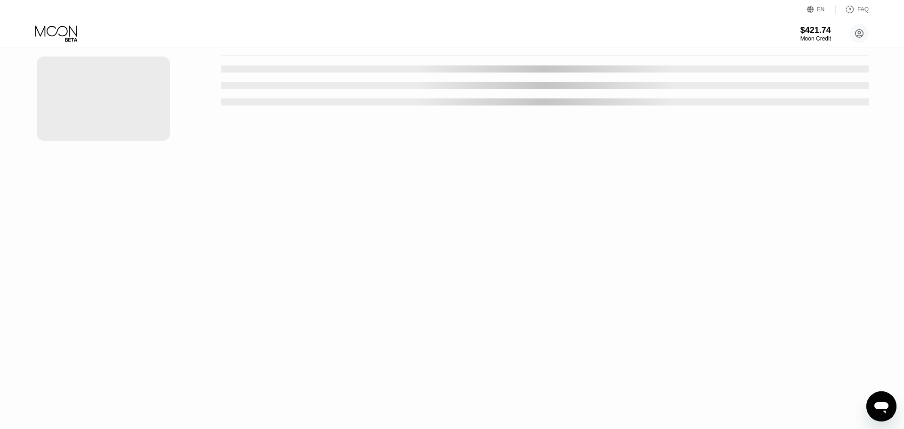
click at [893, 412] on div "Open messaging window" at bounding box center [882, 406] width 28 height 28
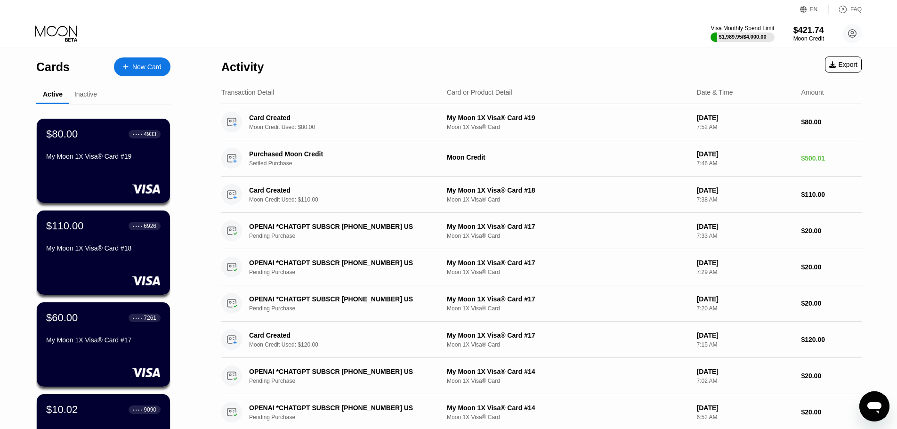
click at [877, 413] on icon "Open messaging window" at bounding box center [874, 406] width 17 height 17
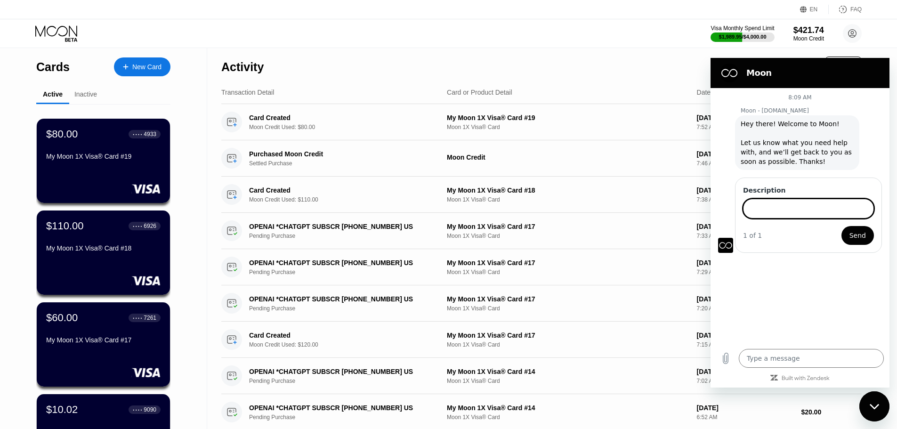
click at [807, 215] on input "Description" at bounding box center [808, 209] width 131 height 20
type input "Hello! why cards doesnt work?"
click at [842, 226] on button "Send" at bounding box center [858, 235] width 33 height 19
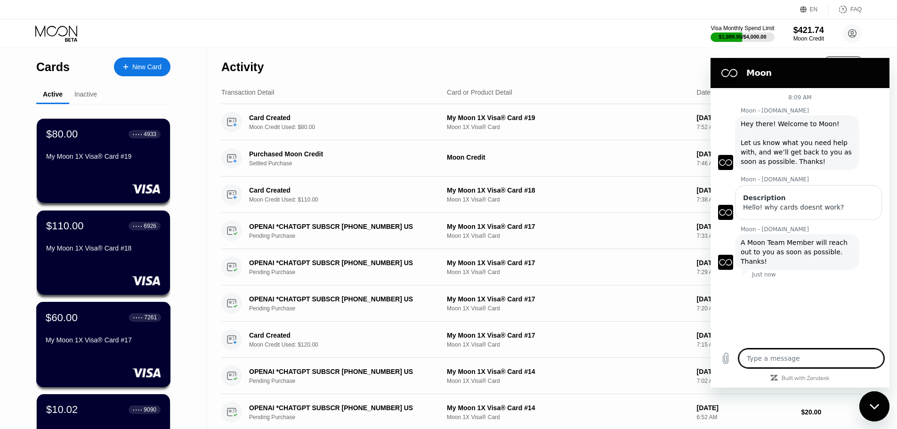
click at [110, 324] on div "$60.00 ● ● ● ● 7261" at bounding box center [103, 317] width 115 height 12
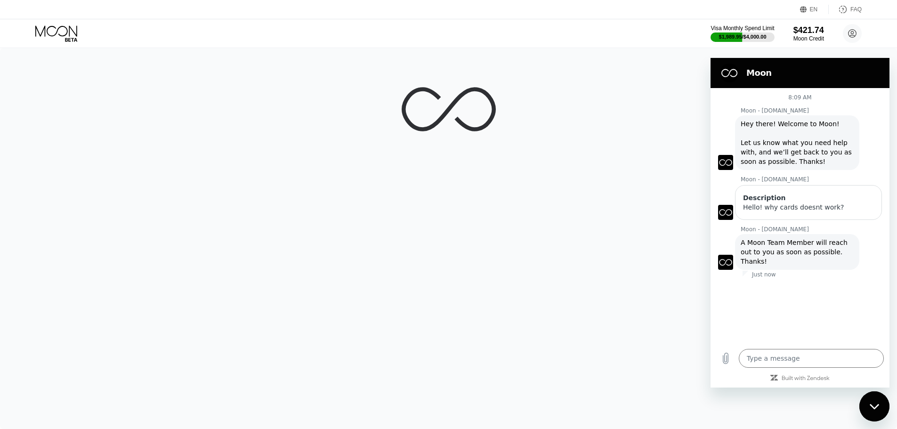
click at [876, 410] on div "Close messaging window" at bounding box center [875, 406] width 28 height 28
type textarea "x"
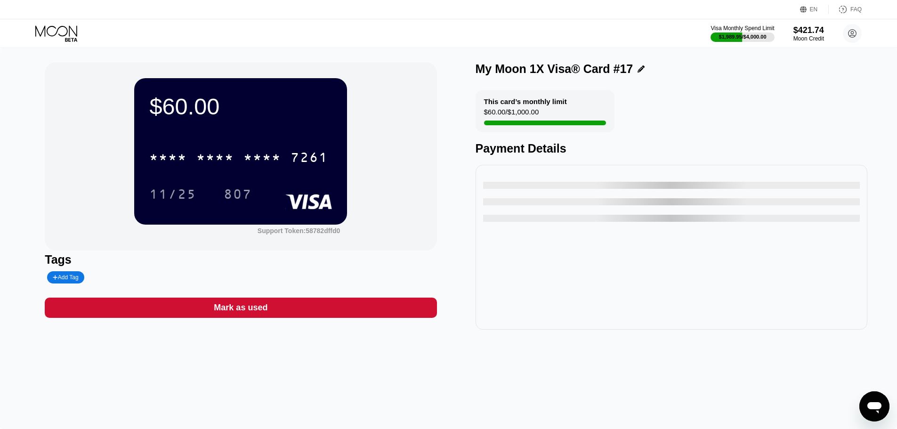
click at [246, 174] on div "* * * * * * * * * * * * 7261 11/25 807" at bounding box center [240, 167] width 183 height 56
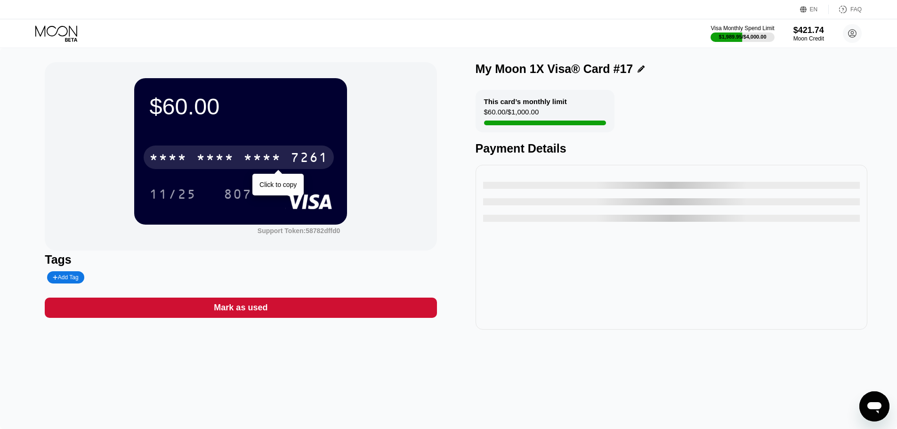
click at [246, 166] on div "* * * *" at bounding box center [263, 158] width 38 height 15
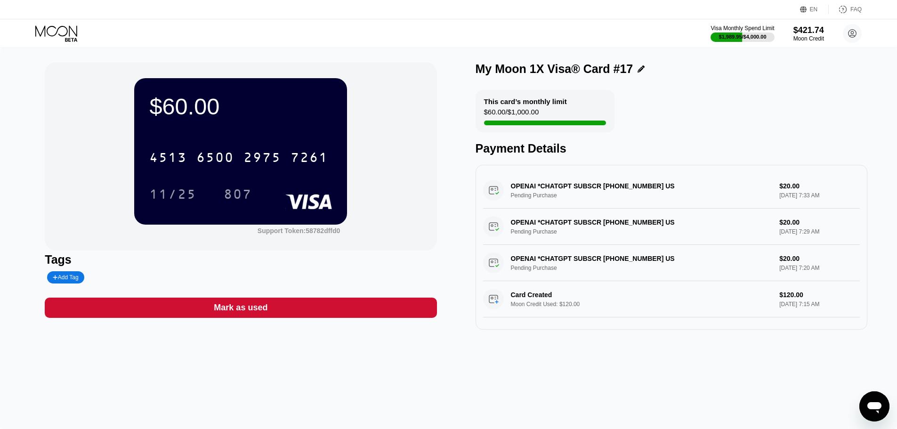
click at [578, 73] on div "My Moon 1X Visa® Card #17" at bounding box center [555, 69] width 158 height 14
click at [48, 28] on icon at bounding box center [56, 30] width 42 height 11
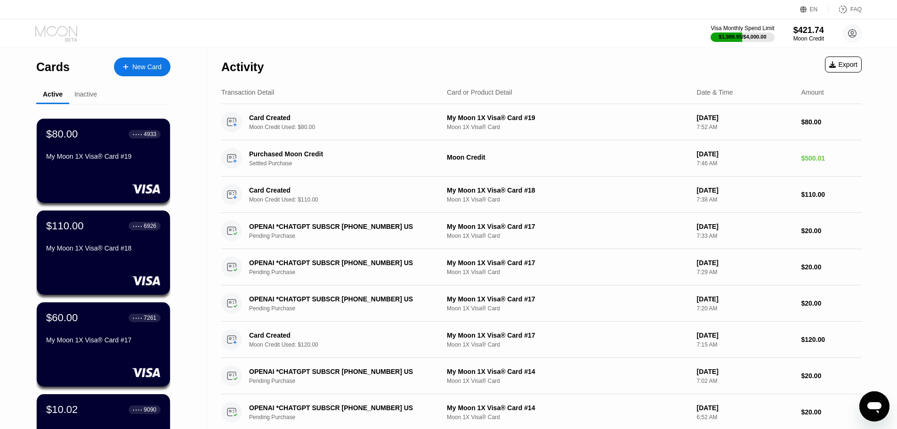
click at [48, 28] on icon at bounding box center [56, 30] width 42 height 11
click at [881, 407] on icon "Open messaging window" at bounding box center [875, 407] width 14 height 11
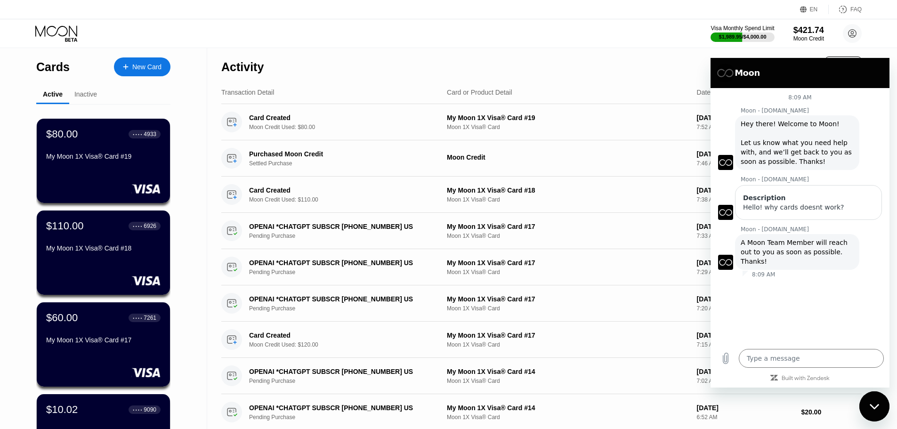
click at [543, 51] on div "Activity Export" at bounding box center [541, 64] width 641 height 33
click at [39, 176] on div "$80.00 ● ● ● ● 4933 My Moon 1X Visa® Card #19" at bounding box center [103, 160] width 135 height 85
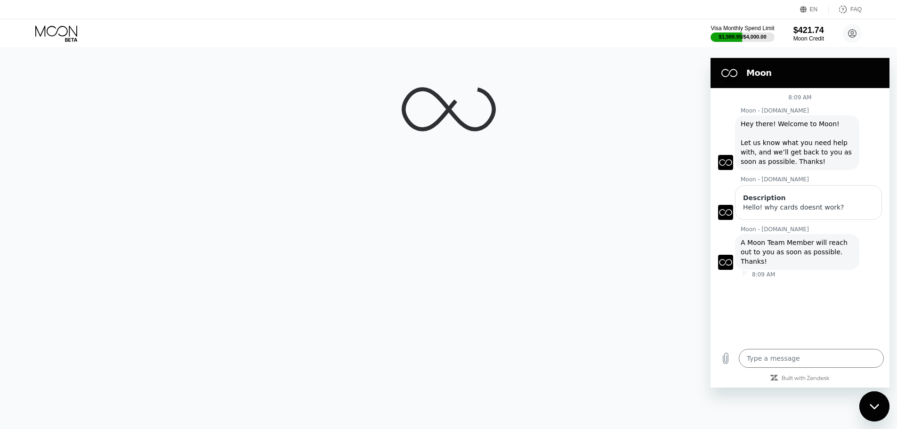
click at [39, 176] on div at bounding box center [448, 238] width 897 height 381
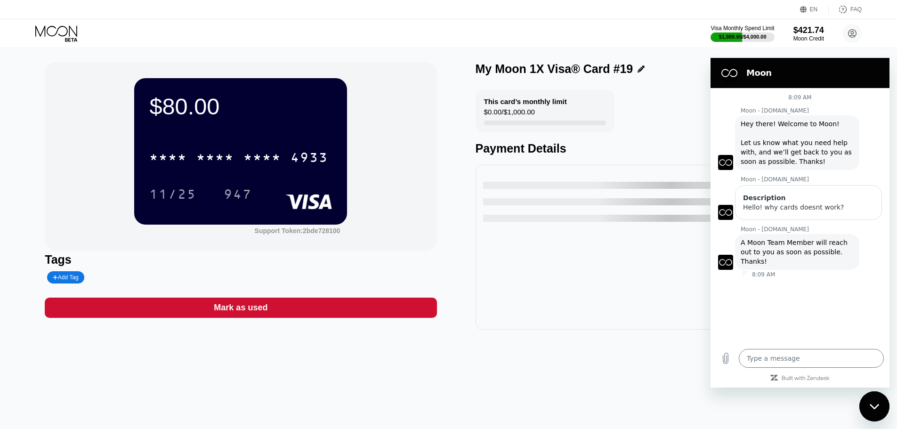
click at [233, 156] on div "* * * *" at bounding box center [215, 158] width 38 height 15
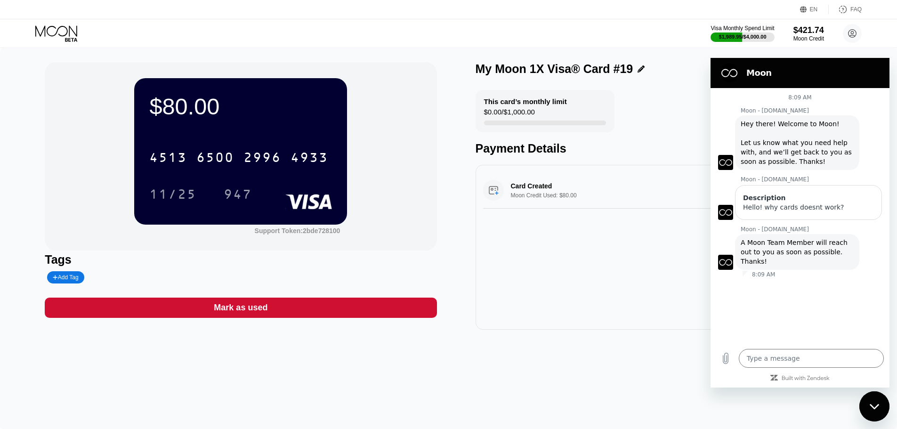
click at [202, 146] on div "[CREDIT_CARD_NUMBER]" at bounding box center [240, 155] width 183 height 32
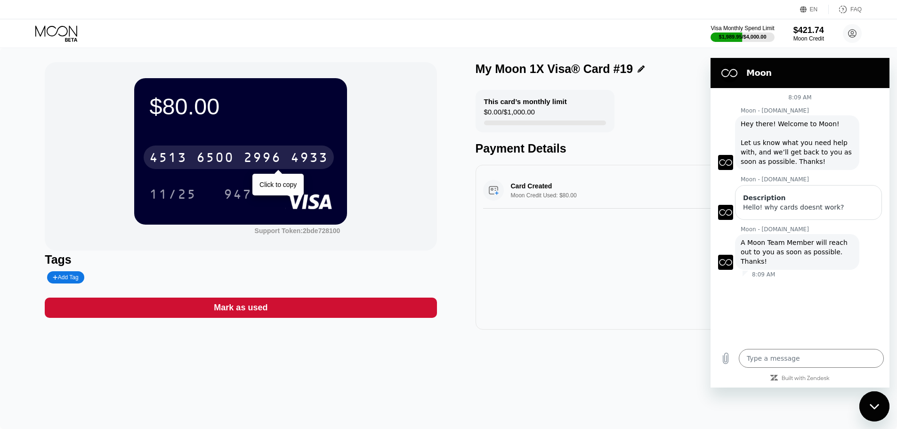
click at [245, 159] on div "2996" at bounding box center [263, 158] width 38 height 15
click at [219, 166] on div "* * * *" at bounding box center [215, 158] width 38 height 15
click at [221, 149] on div "4513 6500 2996 4933" at bounding box center [239, 158] width 190 height 24
click at [228, 164] on div "* * * *" at bounding box center [215, 158] width 38 height 15
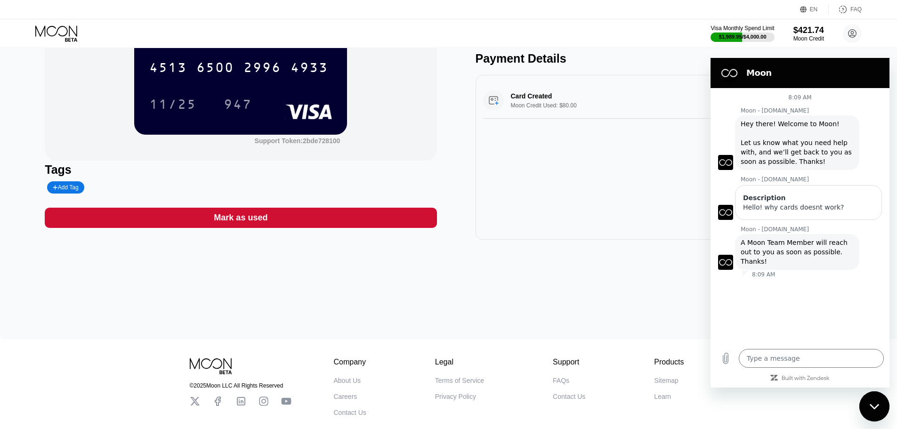
scroll to position [3, 0]
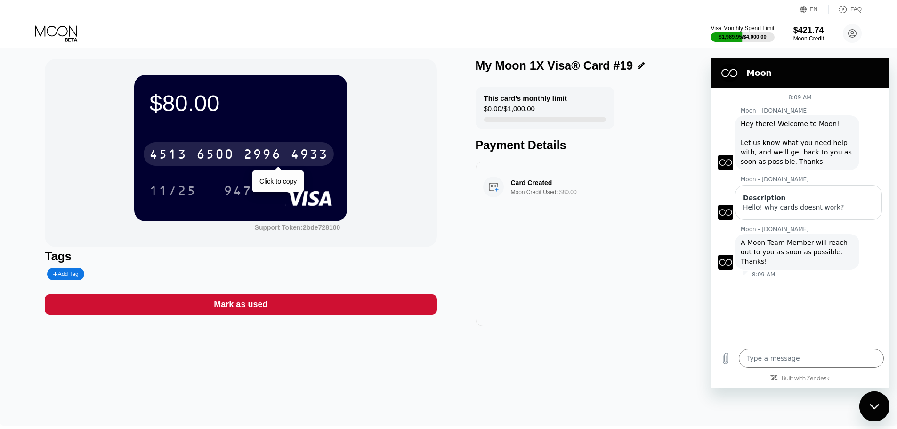
click at [236, 154] on div "4513 6500 2996 4933" at bounding box center [239, 154] width 190 height 24
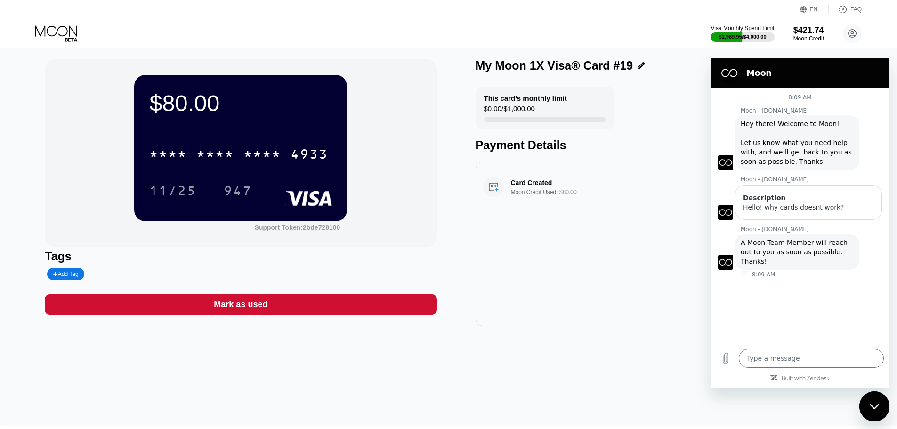
click at [71, 38] on icon at bounding box center [57, 33] width 44 height 16
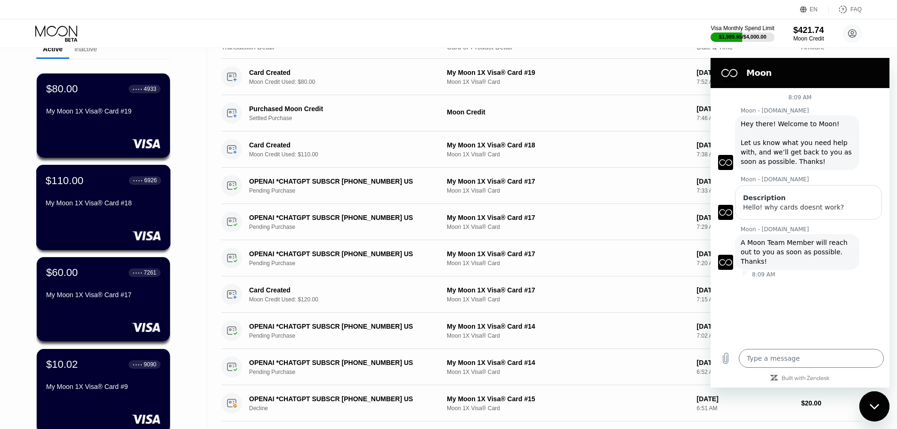
scroll to position [47, 0]
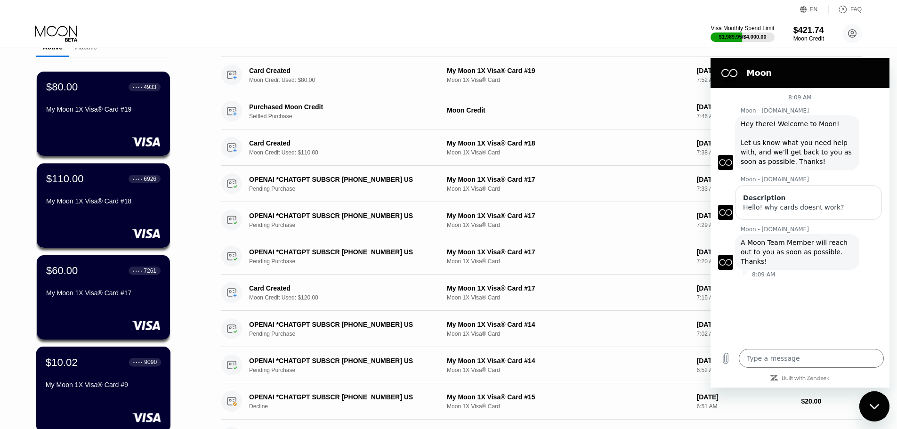
click at [83, 376] on div "$10.02 ● ● ● ● 9090 My Moon 1X Visa® Card #9" at bounding box center [103, 374] width 115 height 36
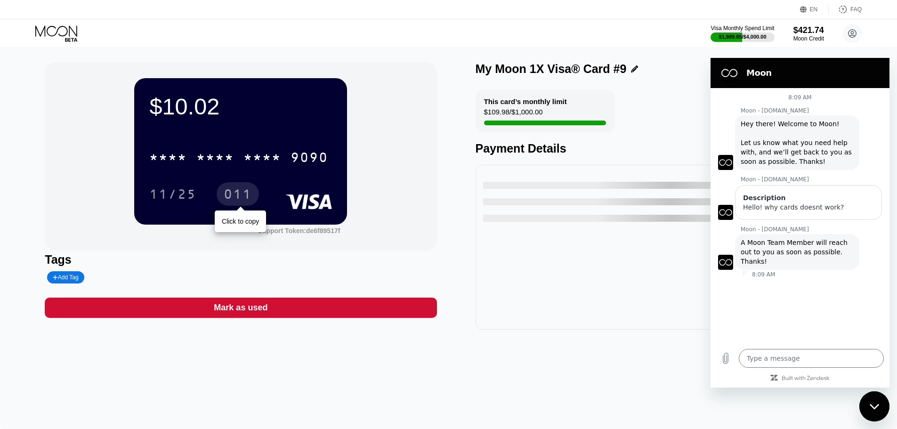
click at [237, 162] on div "* * * * * * * * * * * * 9090" at bounding box center [239, 158] width 190 height 24
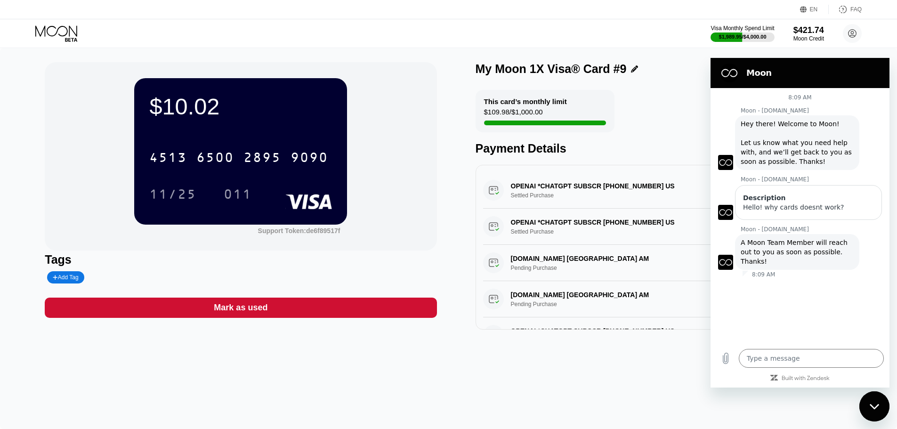
click at [213, 159] on div "6500" at bounding box center [215, 158] width 38 height 15
drag, startPoint x: 70, startPoint y: 46, endPoint x: 58, endPoint y: 41, distance: 12.9
click at [66, 45] on div "Visa Monthly Spend Limit $1,989.95 / $4,000.00 $421.74 Moon Credit churchillwin…" at bounding box center [448, 33] width 897 height 28
click at [57, 39] on icon at bounding box center [57, 33] width 44 height 16
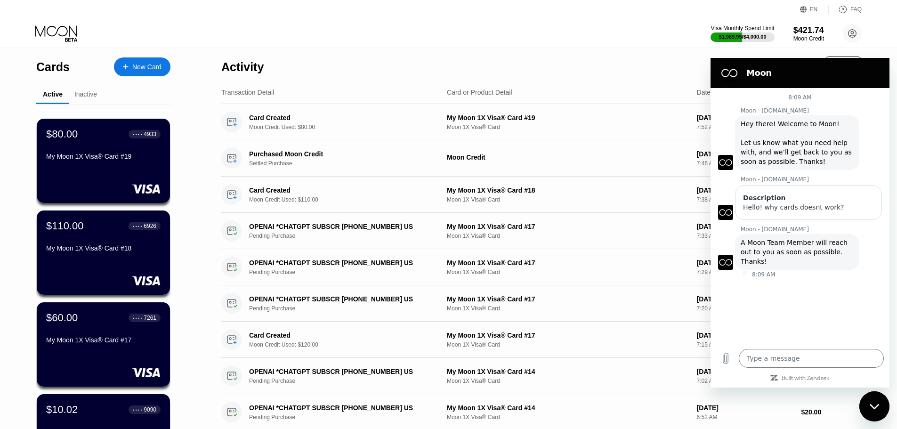
click at [98, 98] on div "Inactive" at bounding box center [85, 95] width 33 height 18
click at [128, 160] on div "My Moon 1X Visa® Card #19" at bounding box center [103, 157] width 115 height 8
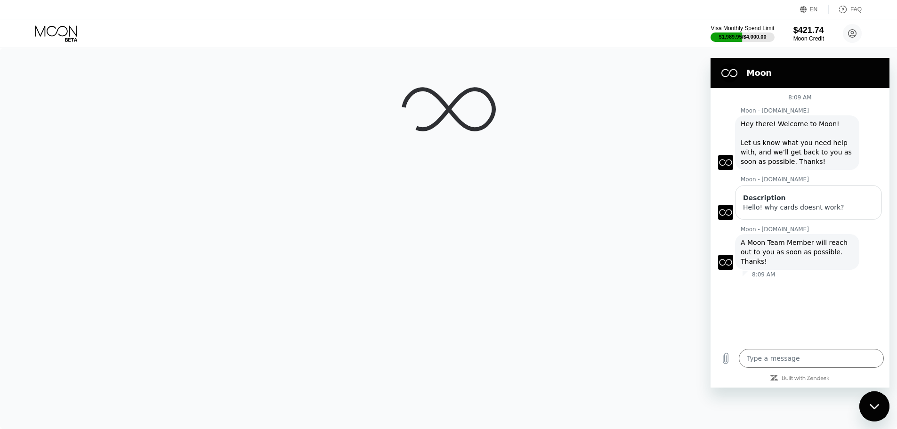
click at [887, 407] on div "Close messaging window" at bounding box center [875, 406] width 28 height 28
type textarea "x"
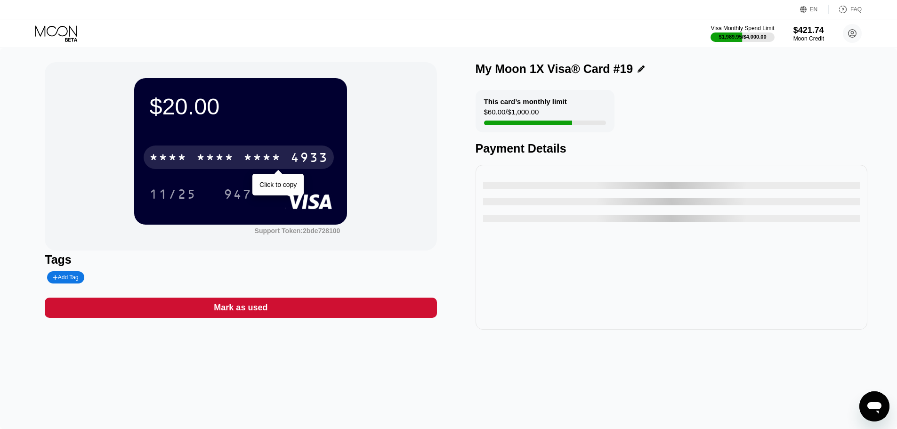
click at [220, 164] on div "* * * *" at bounding box center [215, 158] width 38 height 15
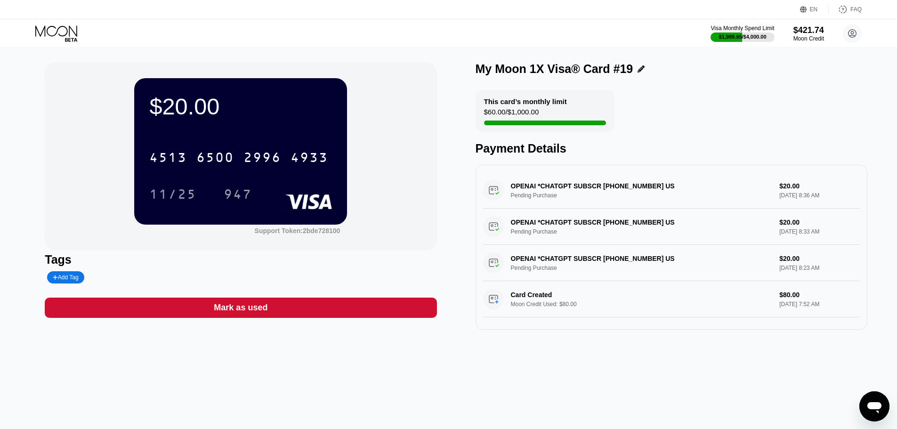
click at [293, 176] on div "4513 6500 2996 4933 11/25 947" at bounding box center [240, 167] width 183 height 56
click at [289, 166] on div "4513 6500 2996 4933" at bounding box center [239, 158] width 190 height 24
click at [65, 38] on icon at bounding box center [57, 33] width 44 height 16
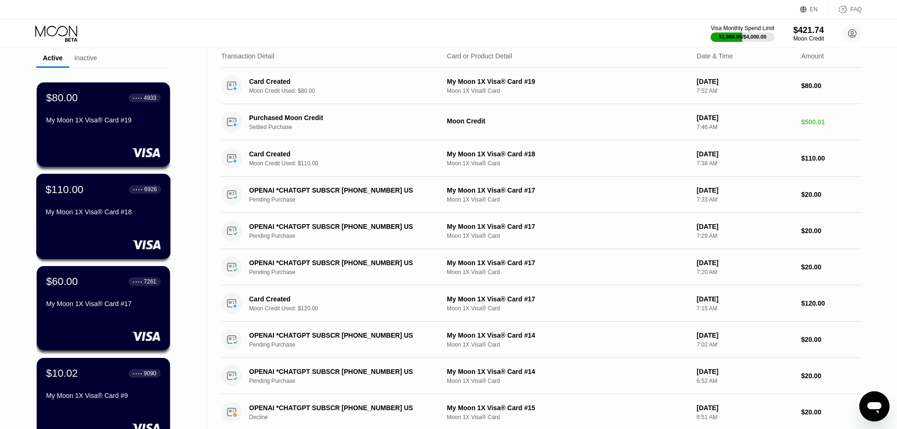
scroll to position [141, 0]
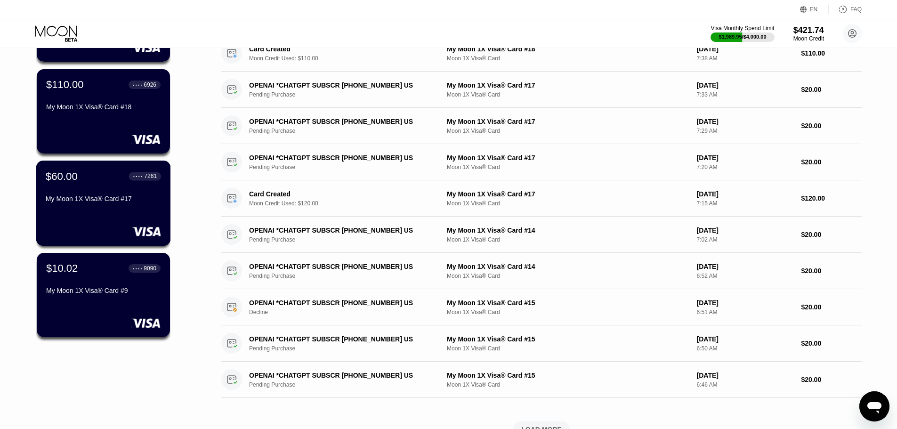
click at [105, 203] on div "My Moon 1X Visa® Card #17" at bounding box center [103, 199] width 115 height 8
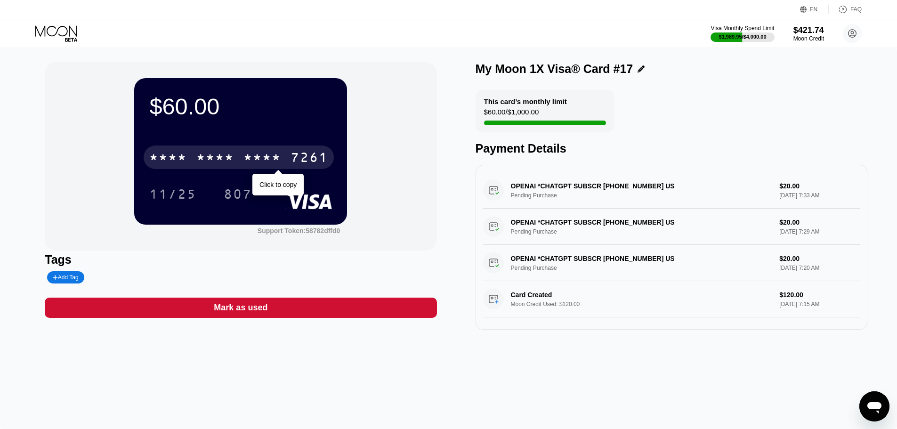
click at [285, 166] on div "* * * * * * * * * * * * 7261" at bounding box center [239, 158] width 190 height 24
click at [235, 153] on div "4513 6500 2975 7261" at bounding box center [239, 158] width 190 height 24
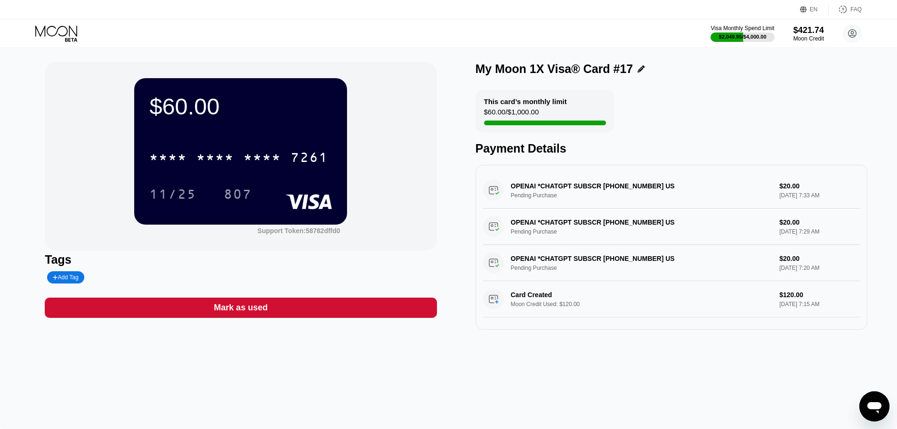
click at [67, 37] on icon at bounding box center [57, 33] width 44 height 16
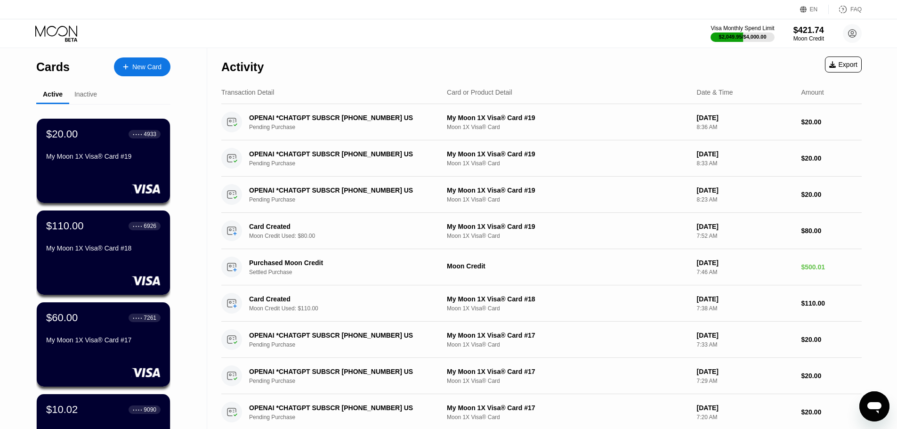
click at [57, 46] on div "Visa Monthly Spend Limit $2,049.95 / $4,000.00 $421.74 Moon Credit [EMAIL_ADDRE…" at bounding box center [448, 33] width 897 height 28
click at [67, 31] on icon at bounding box center [56, 30] width 42 height 11
drag, startPoint x: 97, startPoint y: 106, endPoint x: 85, endPoint y: 103, distance: 11.9
click at [90, 106] on div "$20.00 ● ● ● ● 4933 My Moon 1X Visa® Card #19 $110.00 ● ● ● ● 6926 My Moon 1X V…" at bounding box center [103, 301] width 134 height 394
click at [85, 103] on div "Inactive" at bounding box center [85, 95] width 33 height 18
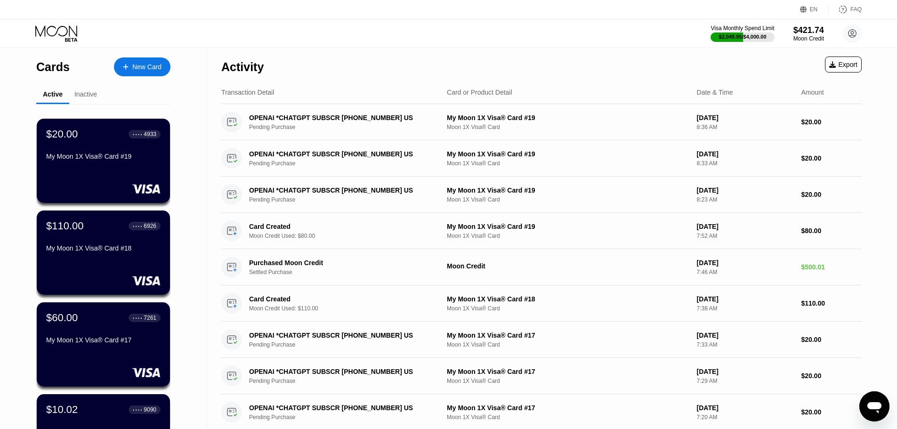
click at [93, 93] on div "Inactive" at bounding box center [85, 94] width 23 height 8
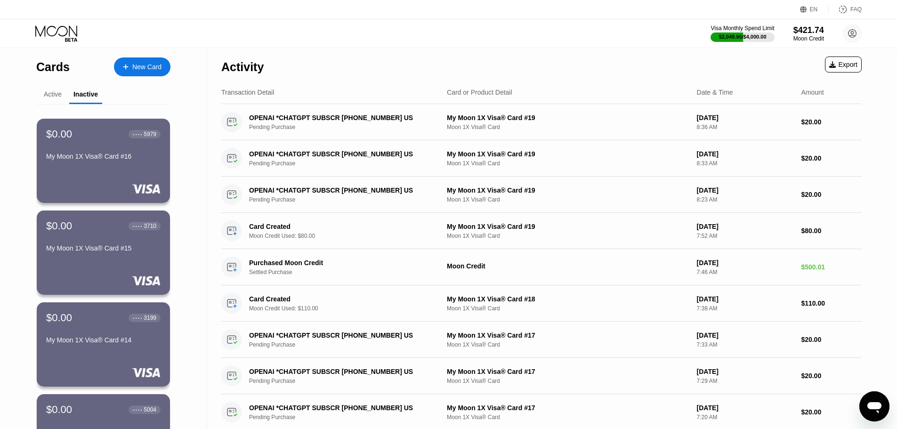
click at [52, 98] on div "Active" at bounding box center [53, 94] width 18 height 8
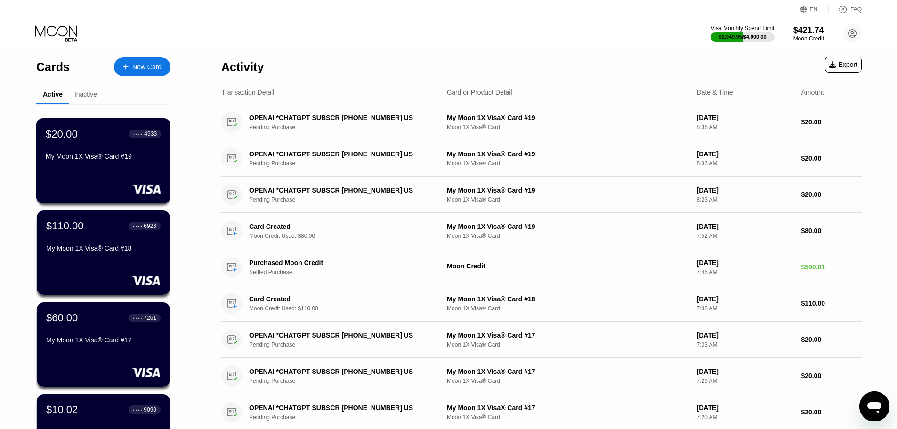
click at [127, 183] on div "$20.00 ● ● ● ● 4933 My Moon 1X Visa® Card #19" at bounding box center [103, 160] width 135 height 85
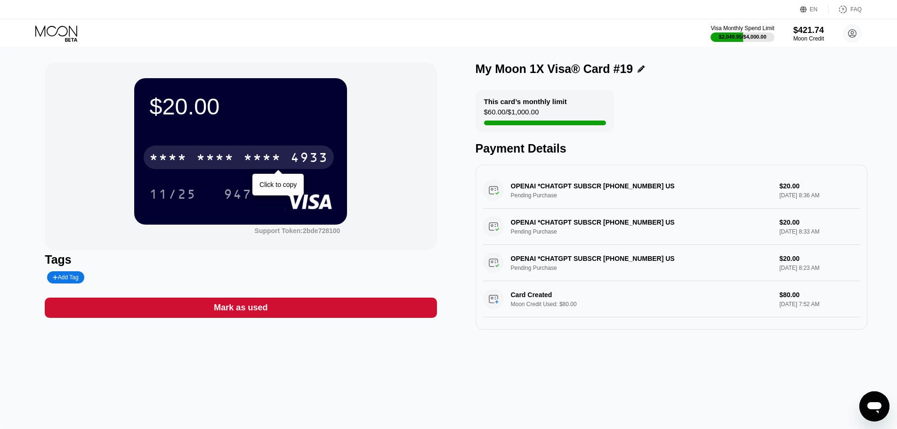
click at [208, 149] on div "* * * * * * * * * * * * 4933" at bounding box center [239, 158] width 190 height 24
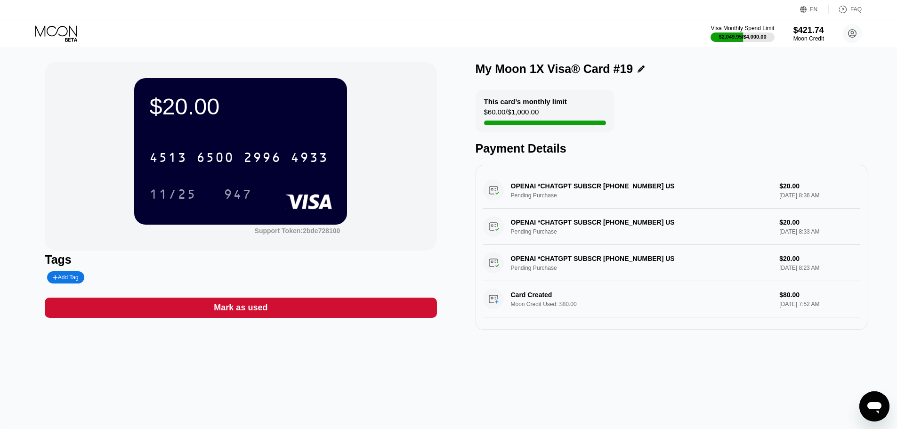
click at [43, 31] on icon at bounding box center [57, 33] width 44 height 16
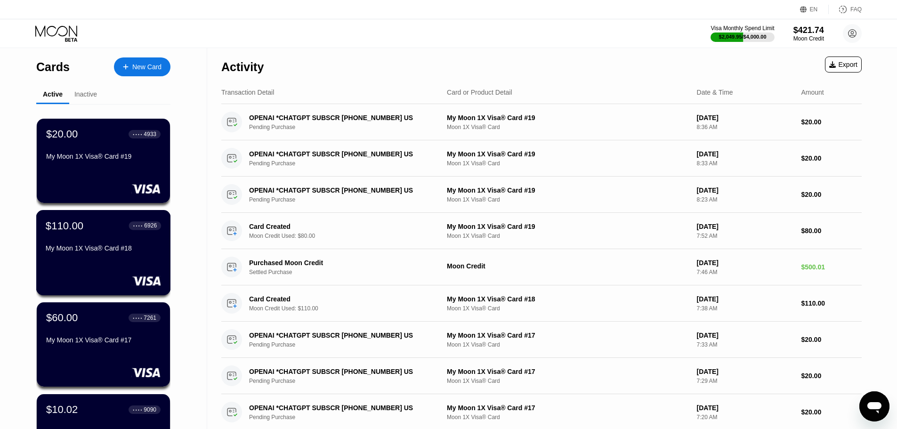
click at [108, 269] on div "$110.00 ● ● ● ● 6926 My Moon 1X Visa® Card #18" at bounding box center [103, 252] width 135 height 85
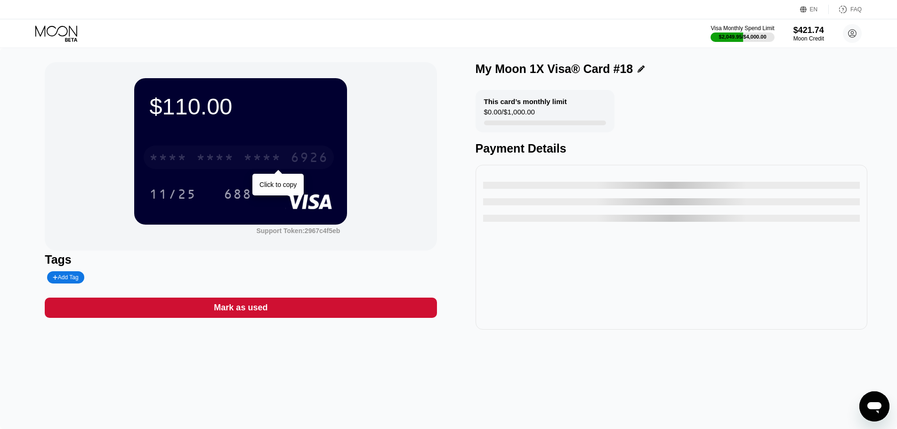
click at [243, 153] on div "* * * * * * * * * * * * 6926" at bounding box center [239, 158] width 190 height 24
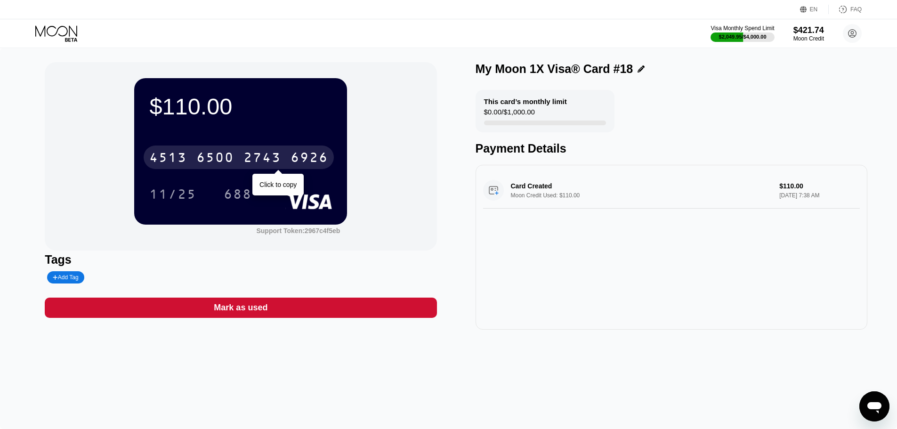
click at [233, 162] on div "6500" at bounding box center [215, 158] width 38 height 15
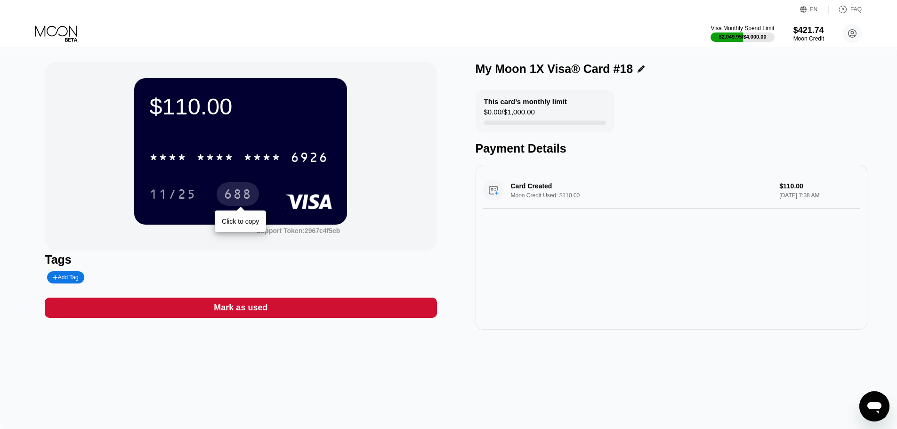
click at [225, 164] on div "* * * *" at bounding box center [215, 158] width 38 height 15
click at [554, 282] on div "Card Created Moon Credit Used: $110.00 $110.00 Sep 22, 2025 7:38 AM" at bounding box center [672, 247] width 392 height 165
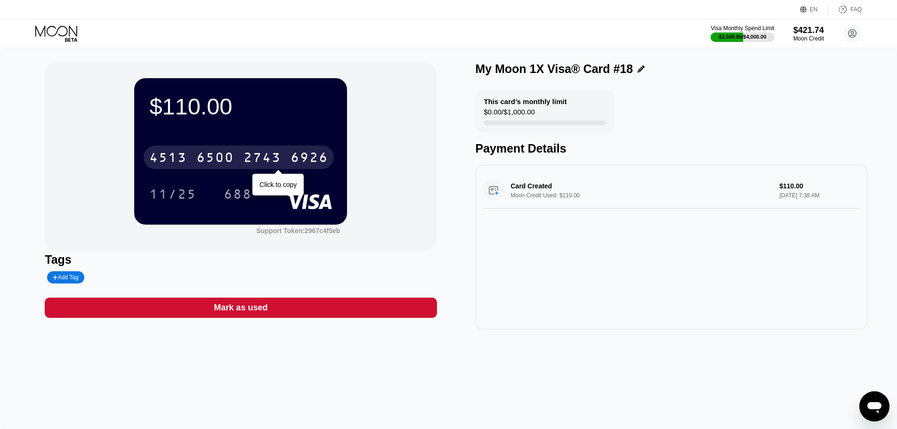
click at [185, 149] on div "[CREDIT_CARD_NUMBER]" at bounding box center [239, 158] width 190 height 24
click at [241, 171] on div "* * * * * * * * * * * * 6926 Click to copy" at bounding box center [240, 155] width 183 height 32
click at [288, 159] on div "* * * * * * * * * * * * 6926" at bounding box center [239, 158] width 190 height 24
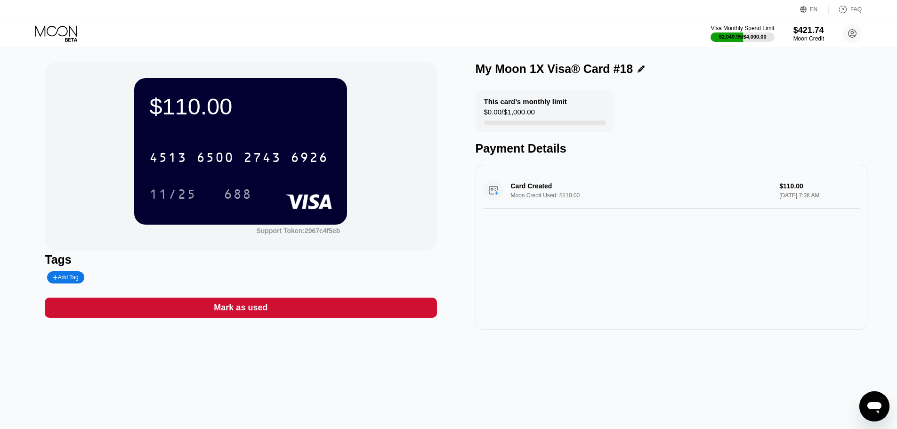
click at [500, 350] on div "$110.00 4513 6500 2743 6926 11/25 688 Support Token: 2967c4f5eb Tags Add Tag Ma…" at bounding box center [448, 238] width 897 height 381
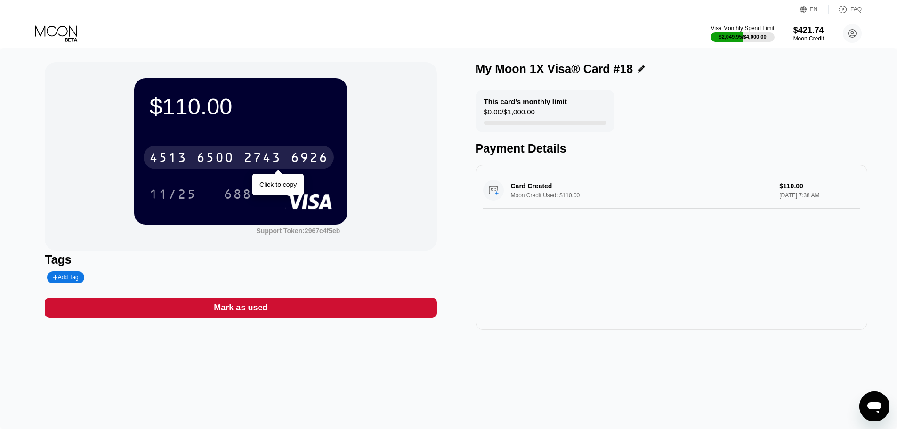
click at [266, 164] on div "2743" at bounding box center [263, 158] width 38 height 15
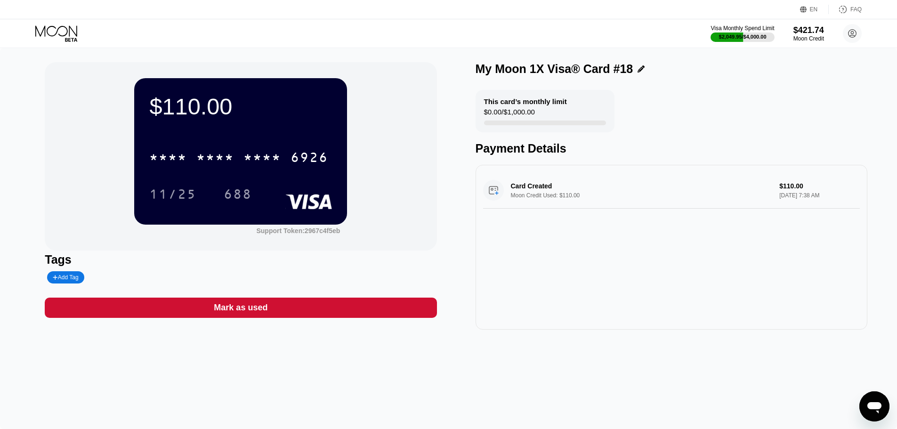
click at [28, 28] on div "Visa Monthly Spend Limit $2,049.95 / $4,000.00 $421.74 Moon Credit churchillwin…" at bounding box center [448, 33] width 897 height 28
click at [49, 29] on icon at bounding box center [57, 33] width 44 height 16
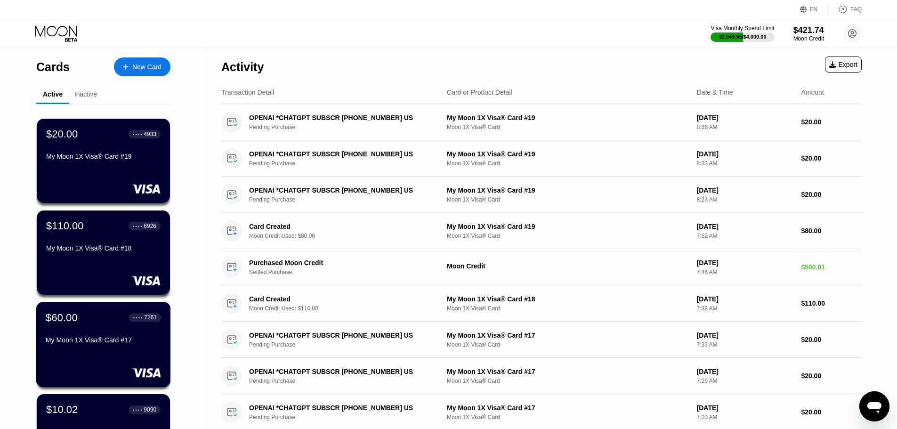
click at [131, 348] on div "My Moon 1X Visa® Card #17" at bounding box center [103, 341] width 115 height 11
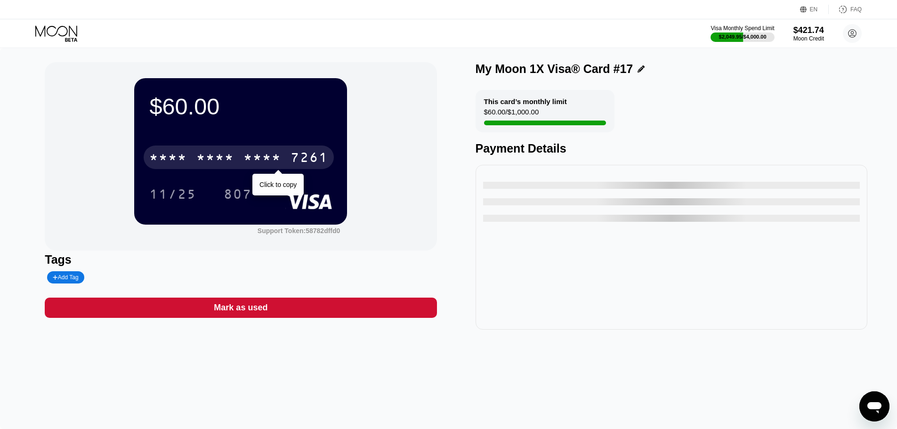
click at [251, 158] on div "* * * *" at bounding box center [263, 158] width 38 height 15
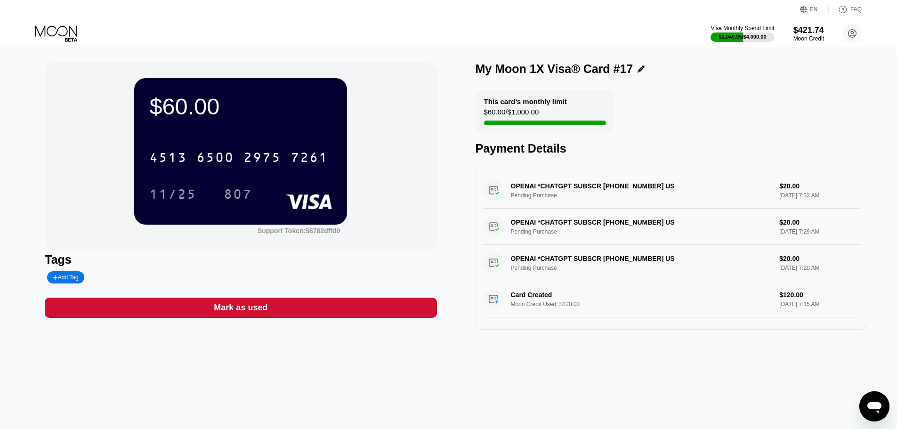
click at [259, 168] on div "4513 6500 2975 7261" at bounding box center [239, 158] width 190 height 24
click at [230, 158] on div "* * * *" at bounding box center [215, 158] width 38 height 15
click at [51, 26] on icon at bounding box center [56, 30] width 42 height 11
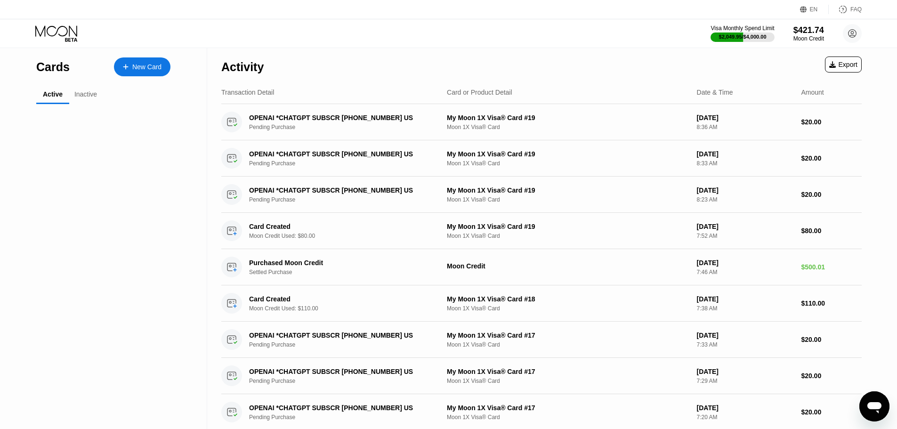
click at [51, 26] on icon at bounding box center [56, 30] width 42 height 11
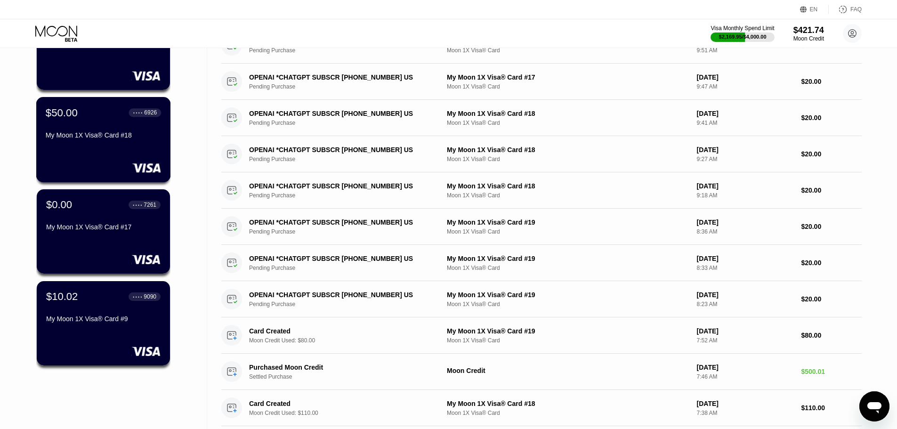
scroll to position [141, 0]
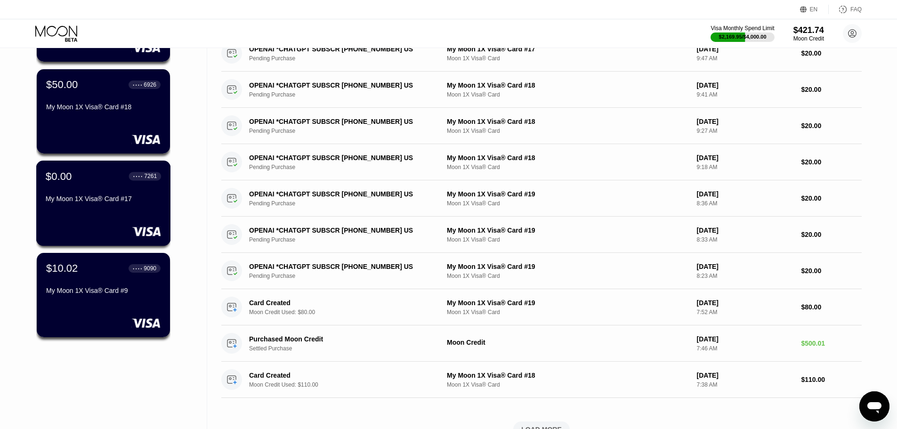
click at [60, 236] on div at bounding box center [103, 231] width 115 height 9
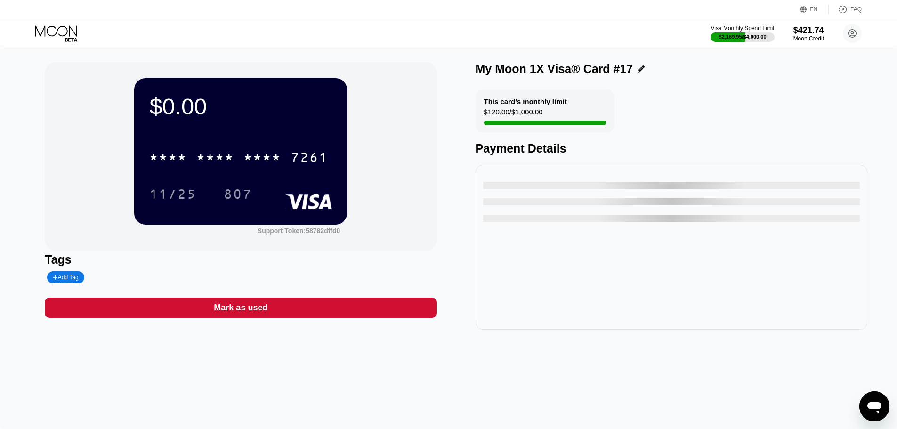
click at [218, 304] on div "$0.00 * * * * * * * * * * * * 7261 11/25 807 Support Token: 58782dffd0 Tags Add…" at bounding box center [241, 196] width 392 height 268
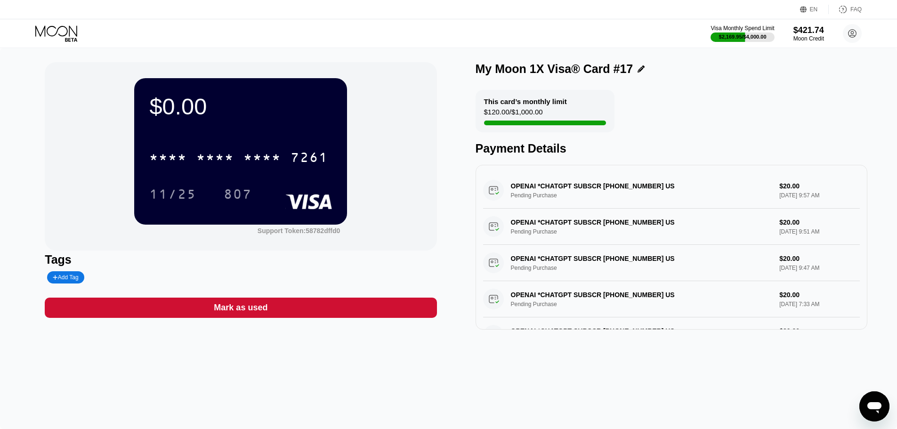
click at [221, 313] on div "Mark as used" at bounding box center [241, 307] width 54 height 11
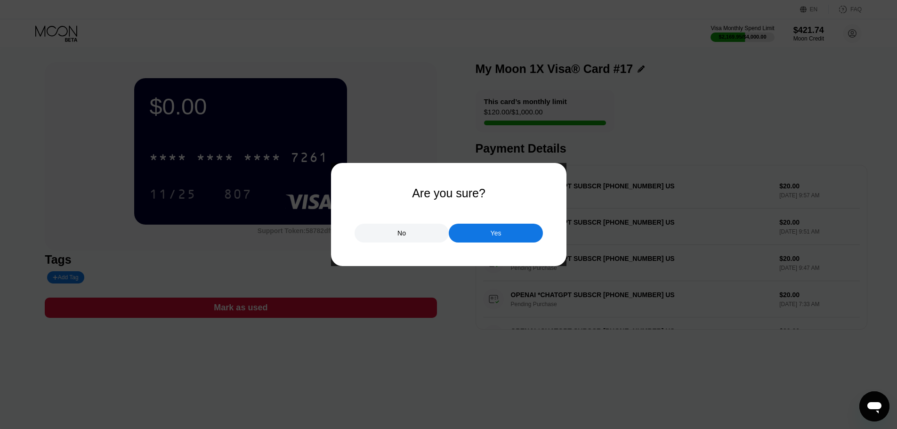
click at [507, 225] on div "Yes" at bounding box center [496, 233] width 94 height 19
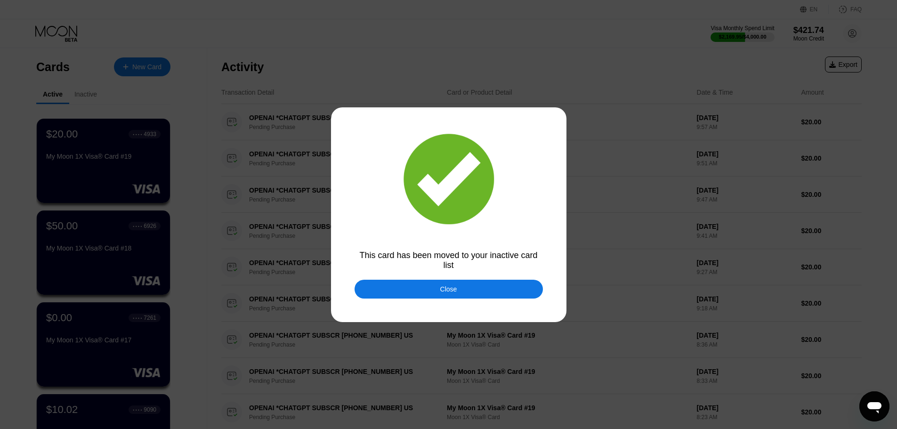
click at [470, 285] on div "Close" at bounding box center [449, 289] width 188 height 19
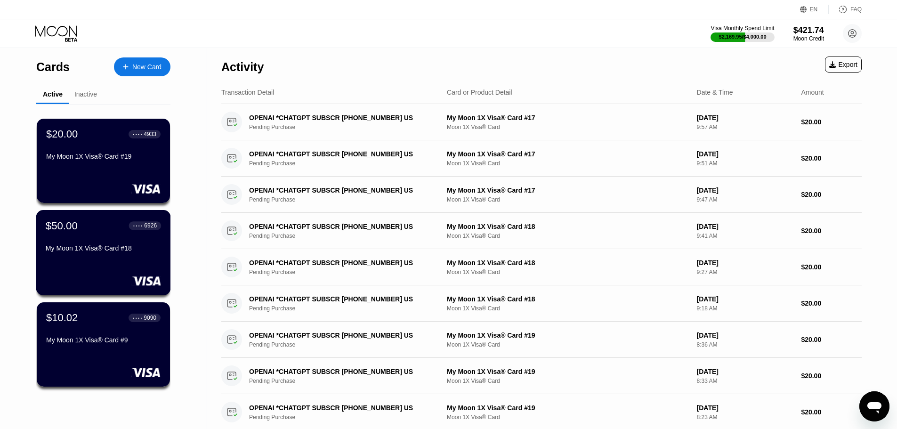
click at [109, 232] on div "$50.00 ● ● ● ● 6926" at bounding box center [103, 226] width 115 height 12
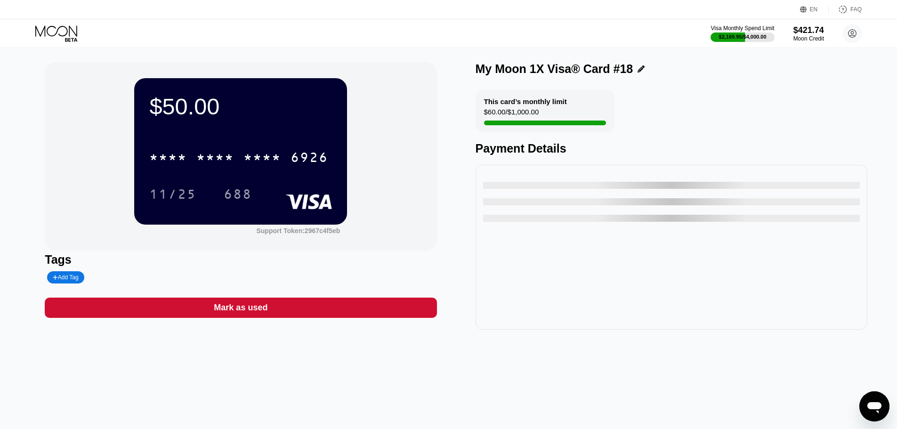
click at [194, 171] on div "* * * * * * * * * * * * 6926" at bounding box center [240, 155] width 183 height 32
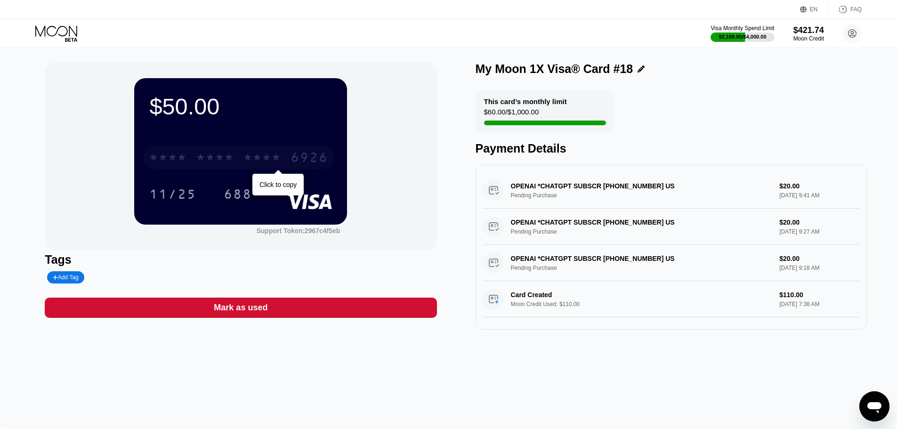
click at [215, 161] on div "* * * *" at bounding box center [215, 158] width 38 height 15
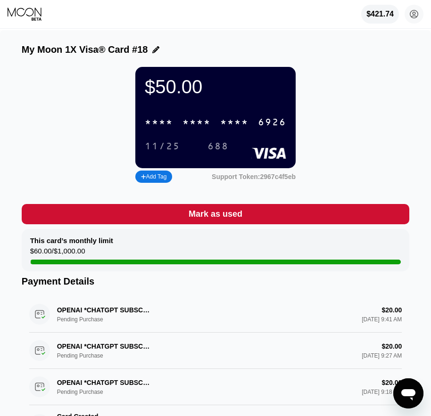
click at [26, 3] on div "$421.74 [EMAIL_ADDRESS][DOMAIN_NAME]  Home Settings Support Careers About Us L…" at bounding box center [215, 14] width 431 height 28
click at [27, 22] on div "$421.74 [EMAIL_ADDRESS][DOMAIN_NAME]  Home Settings Support Careers About Us L…" at bounding box center [215, 14] width 431 height 28
click at [16, 13] on icon at bounding box center [25, 14] width 35 height 14
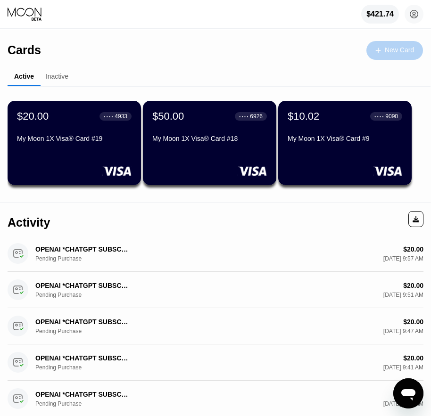
click at [407, 60] on div "Cards New Card" at bounding box center [215, 46] width 415 height 33
drag, startPoint x: 419, startPoint y: 62, endPoint x: 388, endPoint y: 47, distance: 34.3
click at [414, 62] on div "Cards New Card Active Inactive $20.00 ● ● ● ● 4933 My Moon 1X Visa® Card #19 $5…" at bounding box center [215, 116] width 415 height 172
click at [388, 47] on div "New Card" at bounding box center [398, 50] width 29 height 8
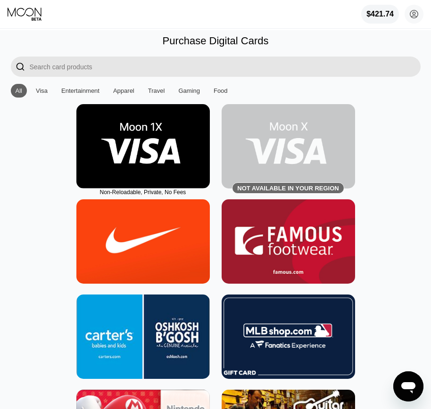
click at [115, 158] on img at bounding box center [142, 146] width 133 height 84
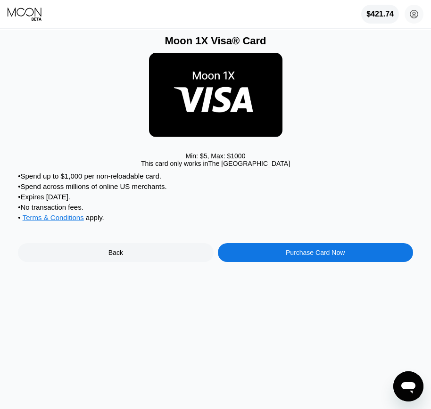
click at [301, 275] on div "Moon 1X Visa® Card Min: $ 5 , Max: $ 1000 This card only works in [GEOGRAPHIC_D…" at bounding box center [216, 219] width 438 height 379
click at [296, 256] on div "Purchase Card Now" at bounding box center [314, 253] width 59 height 8
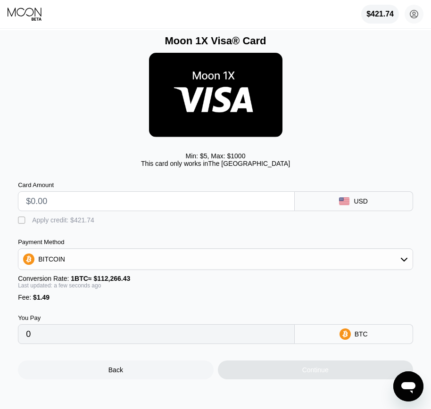
click at [149, 203] on input "text" at bounding box center [156, 201] width 260 height 19
type input "$120"
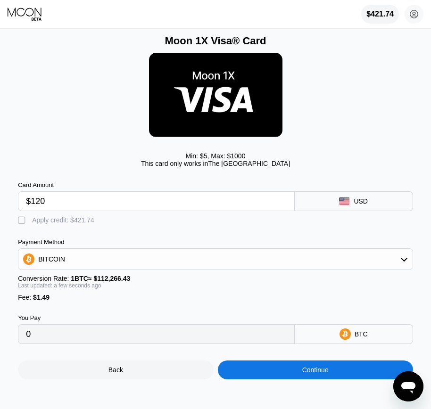
type input "0.00108216"
type input "$120"
click at [72, 224] on div "Apply credit: $121.49" at bounding box center [63, 220] width 62 height 8
type input "0"
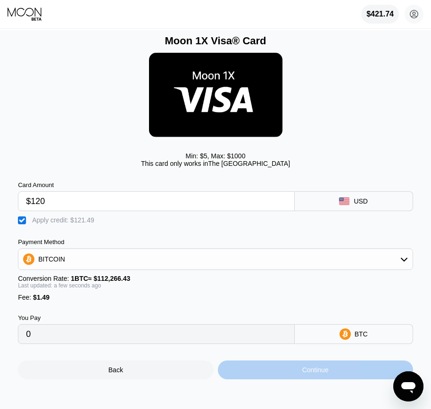
click at [289, 374] on div "Continue" at bounding box center [315, 369] width 195 height 19
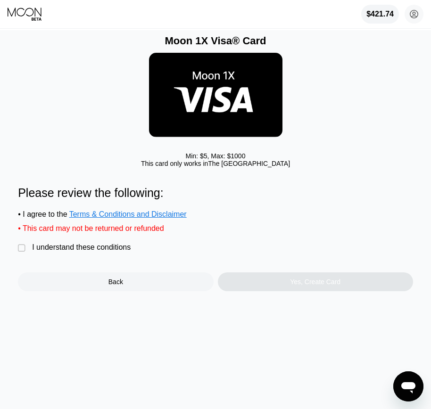
click at [114, 247] on div "Please review the following: • I agree to the Terms & Conditions and Disclaimer…" at bounding box center [215, 238] width 395 height 105
click at [115, 252] on div "I understand these conditions" at bounding box center [81, 247] width 98 height 8
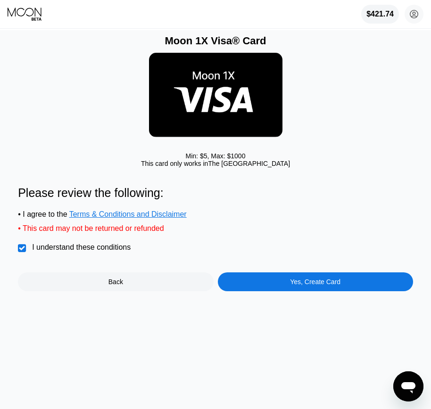
click at [269, 291] on div "Yes, Create Card" at bounding box center [315, 281] width 195 height 19
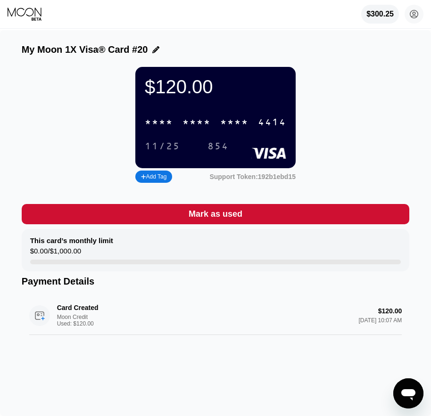
click at [153, 140] on div "* * * * * * * * * * * * 4414 11/25 854" at bounding box center [215, 130] width 141 height 35
click at [161, 132] on div "* * * * * * * * * * * * 4414" at bounding box center [215, 122] width 153 height 19
click at [178, 127] on div "[CREDIT_CARD_NUMBER]" at bounding box center [215, 122] width 153 height 19
click at [190, 128] on div "* * * *" at bounding box center [196, 122] width 28 height 11
click at [222, 124] on div "2531" at bounding box center [234, 122] width 28 height 11
